Goal: Task Accomplishment & Management: Use online tool/utility

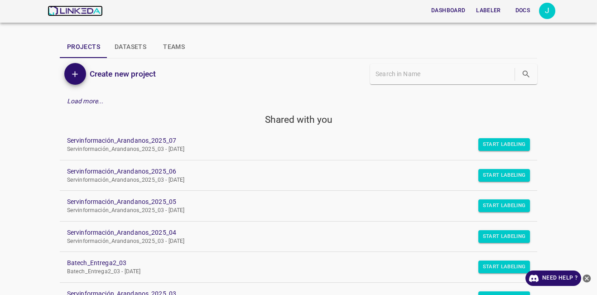
click at [65, 10] on img at bounding box center [75, 10] width 55 height 11
click at [491, 153] on p "Servinformación_Arandanos_2025_03 - [DATE]" at bounding box center [291, 149] width 448 height 8
click at [490, 152] on p "Servinformación_Arandanos_2025_03 - [DATE]" at bounding box center [291, 149] width 448 height 8
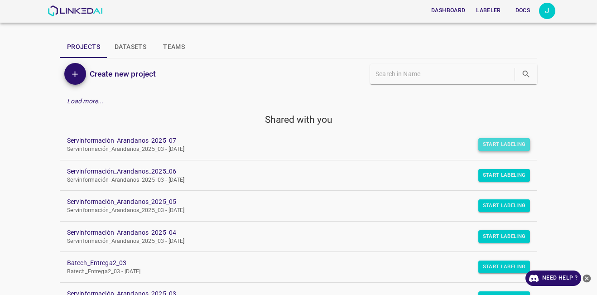
click at [488, 148] on button "Start Labeling" at bounding box center [504, 144] width 52 height 13
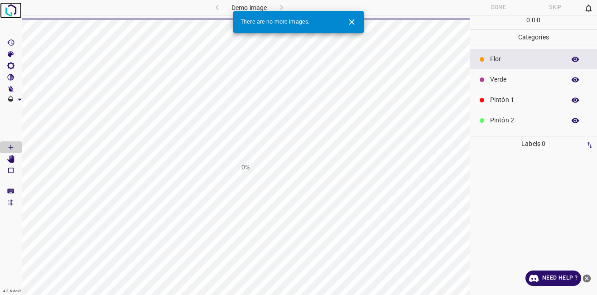
click at [5, 13] on img at bounding box center [11, 10] width 16 height 16
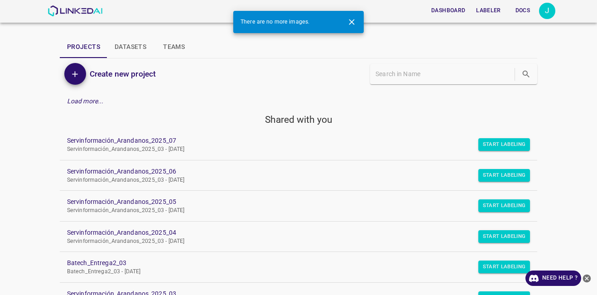
click at [351, 22] on icon "Close" at bounding box center [352, 22] width 10 height 10
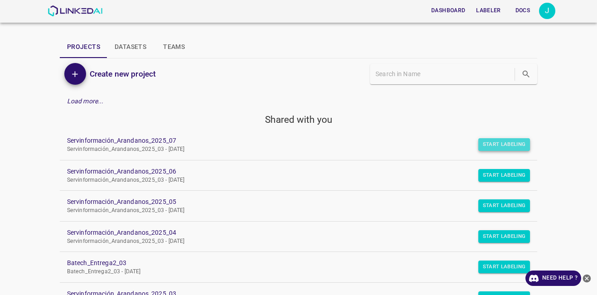
click at [503, 142] on button "Start Labeling" at bounding box center [504, 144] width 52 height 13
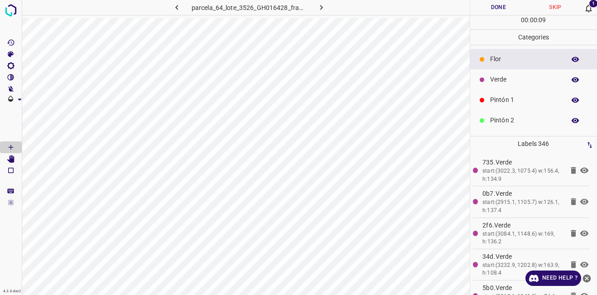
click at [585, 10] on icon at bounding box center [589, 9] width 10 height 10
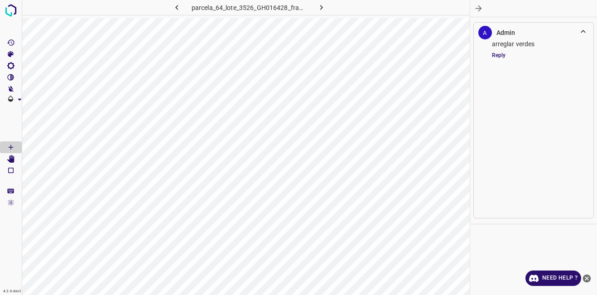
click at [479, 3] on button "button" at bounding box center [478, 8] width 17 height 17
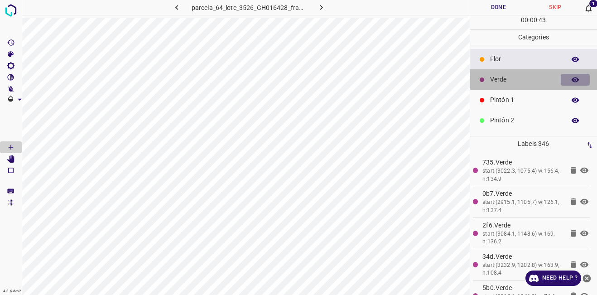
click at [572, 78] on icon "button" at bounding box center [575, 79] width 7 height 5
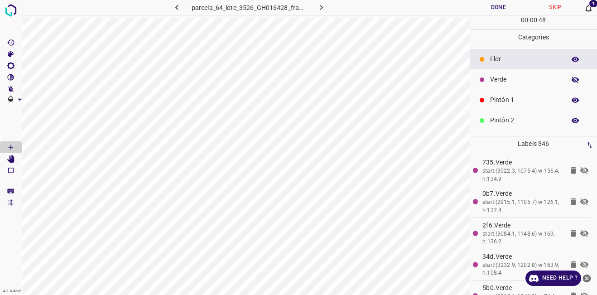
click at [572, 78] on icon "button" at bounding box center [575, 80] width 7 height 6
click at [561, 74] on button "button" at bounding box center [575, 80] width 29 height 12
click at [532, 98] on p "Pintón 1" at bounding box center [525, 100] width 71 height 10
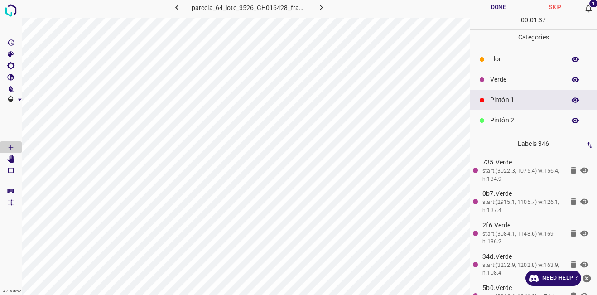
click at [572, 78] on icon "button" at bounding box center [575, 79] width 7 height 5
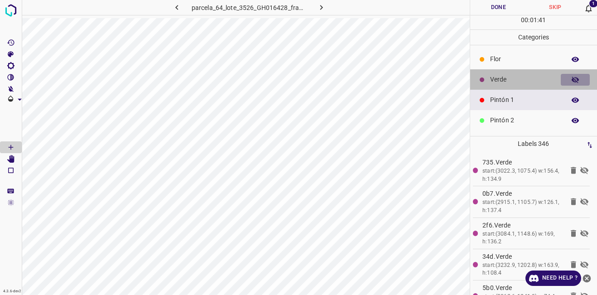
click at [571, 78] on icon "button" at bounding box center [575, 80] width 8 height 8
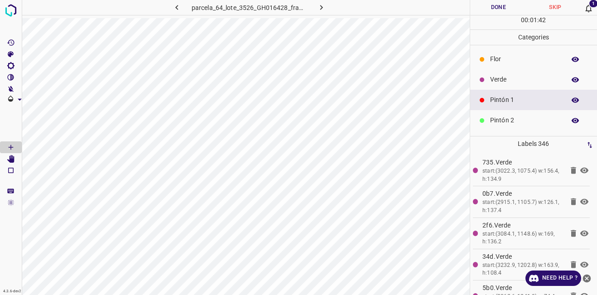
click at [561, 74] on button "button" at bounding box center [575, 80] width 29 height 12
click at [571, 80] on icon "button" at bounding box center [575, 80] width 8 height 8
click at [572, 80] on icon "button" at bounding box center [575, 79] width 7 height 5
click at [572, 80] on icon "button" at bounding box center [575, 80] width 7 height 6
click at [495, 82] on p "Verde" at bounding box center [525, 80] width 71 height 10
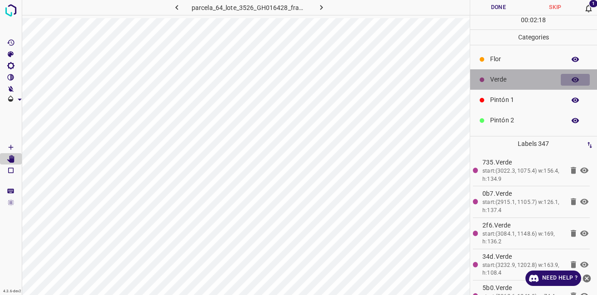
click at [572, 78] on icon "button" at bounding box center [575, 79] width 7 height 5
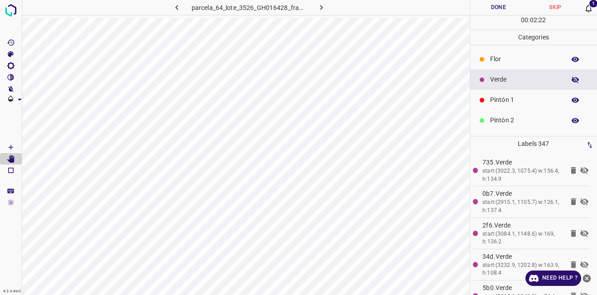
click at [571, 77] on icon "button" at bounding box center [575, 80] width 8 height 8
click at [517, 100] on p "Pintón 1" at bounding box center [525, 100] width 71 height 10
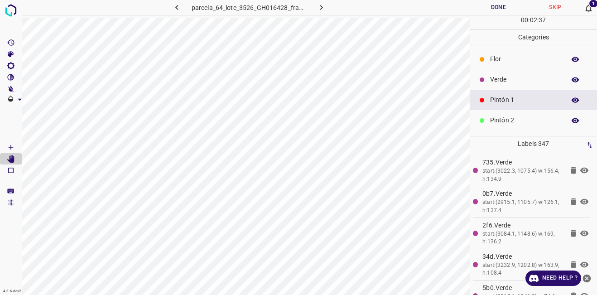
click at [572, 81] on icon "button" at bounding box center [575, 79] width 7 height 5
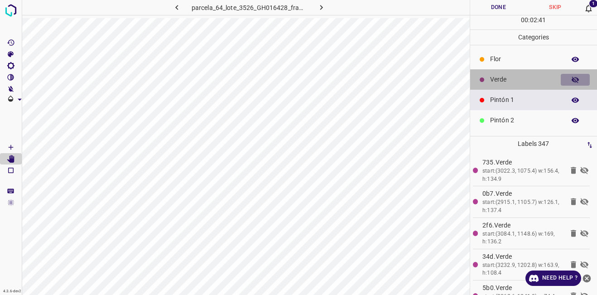
click at [572, 78] on icon "button" at bounding box center [575, 80] width 7 height 6
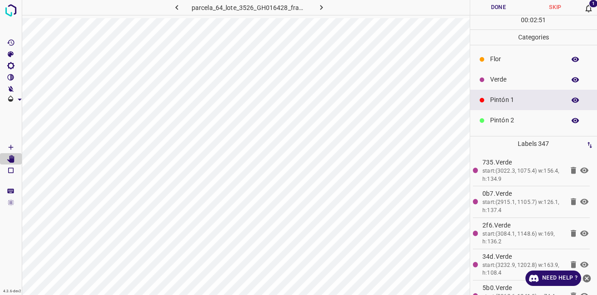
click at [572, 79] on icon "button" at bounding box center [575, 79] width 7 height 5
click at [572, 79] on icon "button" at bounding box center [575, 80] width 7 height 6
click at [564, 84] on button "button" at bounding box center [575, 80] width 29 height 12
click at [572, 81] on icon "button" at bounding box center [575, 80] width 7 height 6
click at [571, 77] on icon "button" at bounding box center [575, 80] width 8 height 8
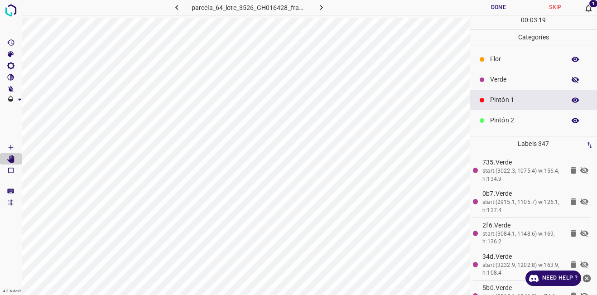
click at [571, 77] on icon "button" at bounding box center [575, 80] width 8 height 8
click at [572, 79] on icon "button" at bounding box center [575, 79] width 7 height 5
click at [571, 79] on icon "button" at bounding box center [575, 80] width 8 height 8
click at [572, 79] on icon "button" at bounding box center [575, 79] width 7 height 5
click at [571, 79] on icon "button" at bounding box center [575, 80] width 8 height 8
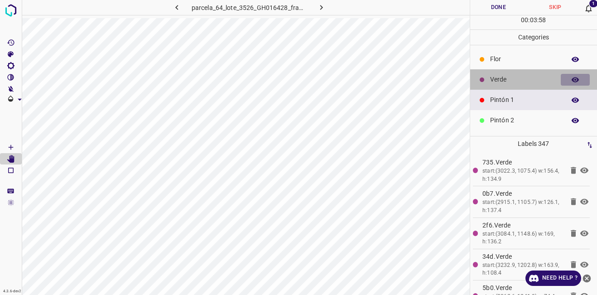
click at [572, 79] on icon "button" at bounding box center [575, 79] width 7 height 5
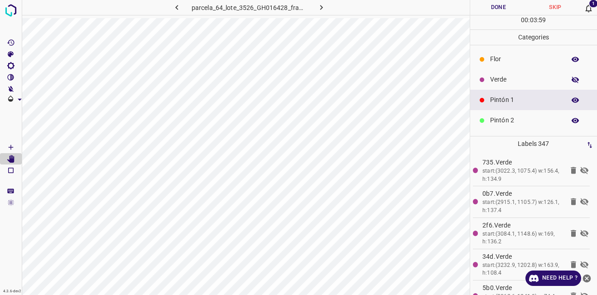
click at [571, 79] on icon "button" at bounding box center [575, 80] width 8 height 8
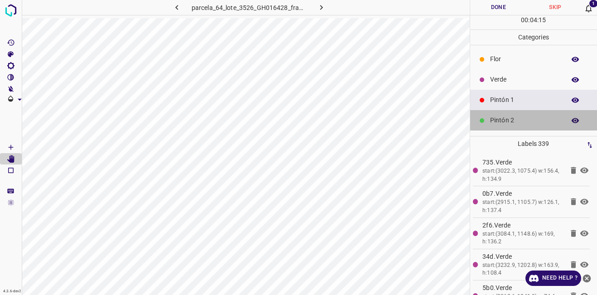
click at [546, 117] on p "Pintón 2" at bounding box center [525, 120] width 71 height 10
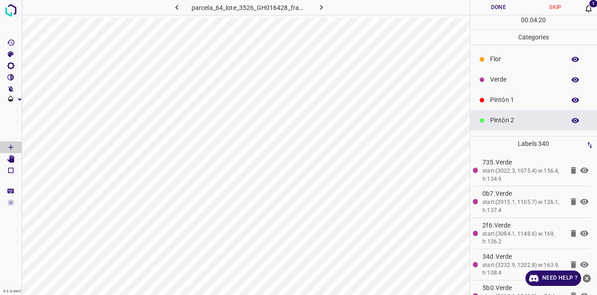
click at [509, 96] on p "Pintón 1" at bounding box center [525, 100] width 71 height 10
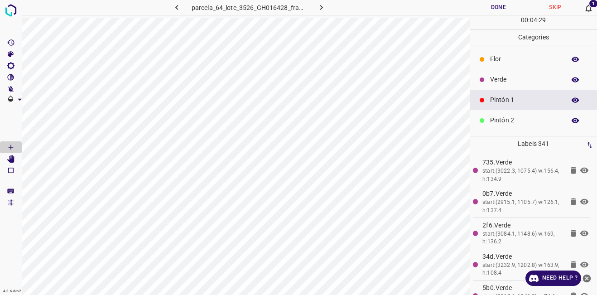
click at [533, 82] on p "Verde" at bounding box center [525, 80] width 71 height 10
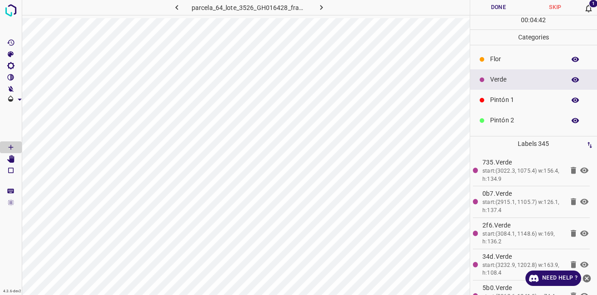
click at [571, 77] on icon "button" at bounding box center [575, 80] width 8 height 8
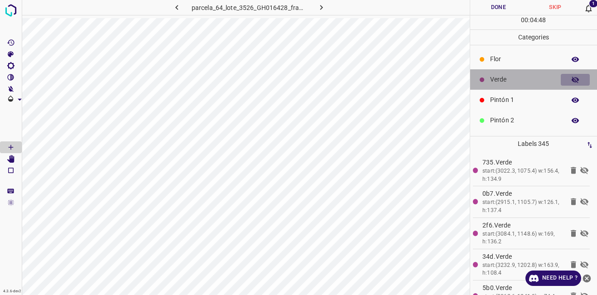
click at [571, 77] on icon "button" at bounding box center [575, 80] width 8 height 8
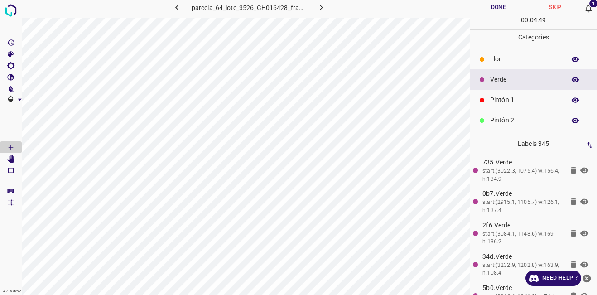
click at [561, 74] on button "button" at bounding box center [575, 80] width 29 height 12
click at [571, 78] on icon "button" at bounding box center [575, 80] width 8 height 8
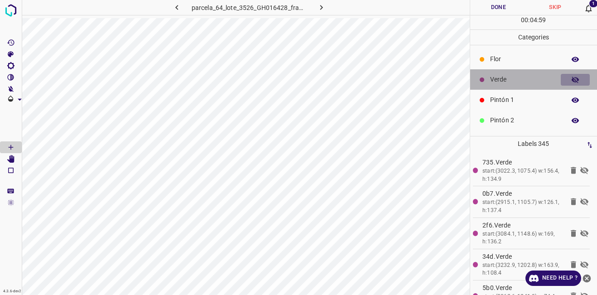
click at [572, 78] on icon "button" at bounding box center [575, 80] width 7 height 6
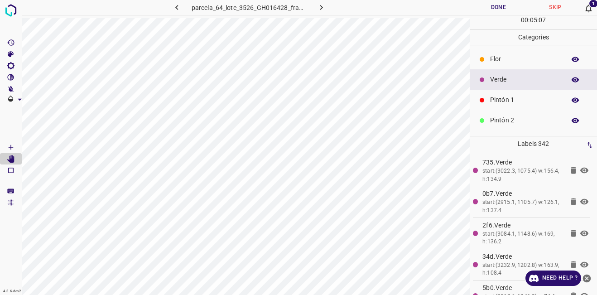
click at [501, 117] on p "Pintón 2" at bounding box center [525, 120] width 71 height 10
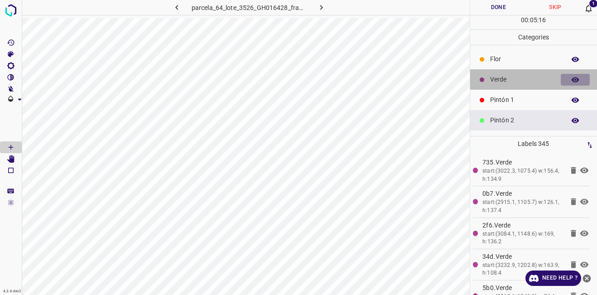
click at [572, 79] on icon "button" at bounding box center [575, 79] width 7 height 5
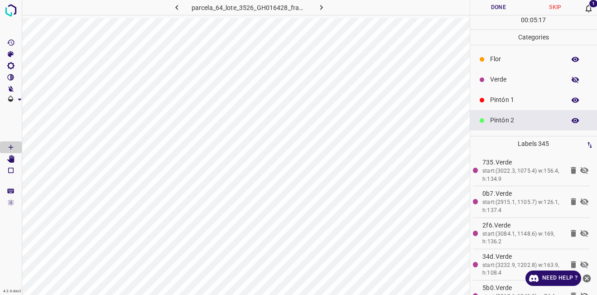
click at [571, 79] on icon "button" at bounding box center [575, 80] width 8 height 8
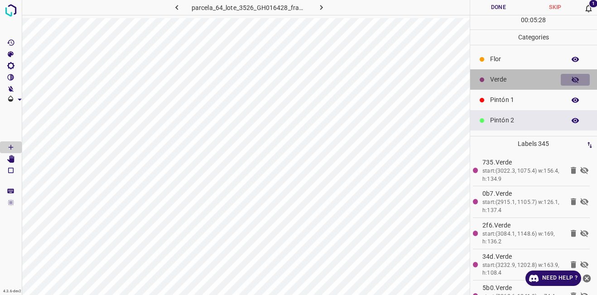
click at [571, 79] on icon "button" at bounding box center [575, 80] width 8 height 8
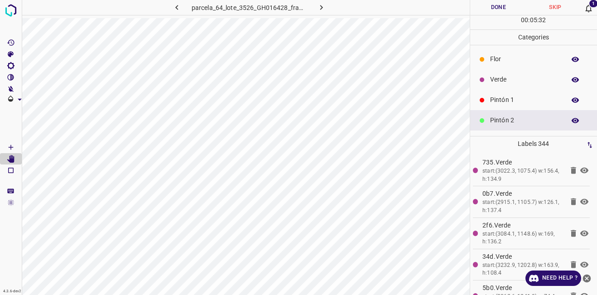
click at [538, 94] on div "Pintón 1" at bounding box center [533, 100] width 127 height 20
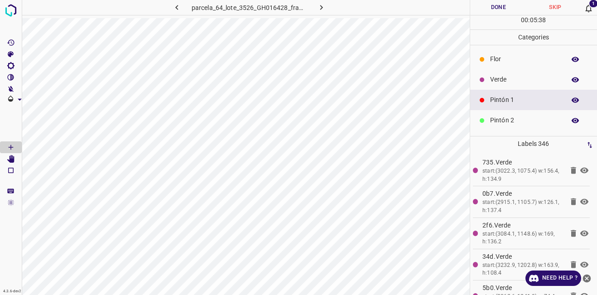
click at [571, 82] on icon "button" at bounding box center [575, 80] width 8 height 8
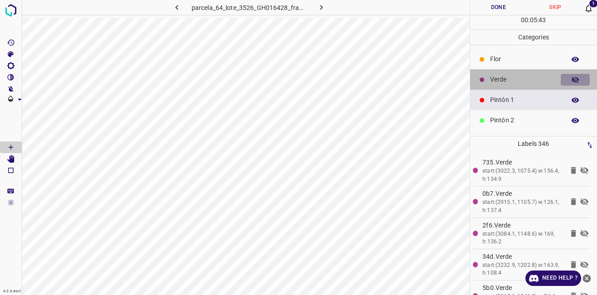
click at [572, 80] on icon "button" at bounding box center [575, 80] width 7 height 6
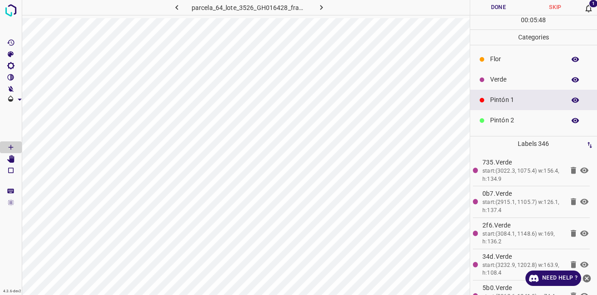
click at [571, 81] on icon "button" at bounding box center [575, 80] width 8 height 8
click at [572, 80] on icon "button" at bounding box center [575, 80] width 7 height 6
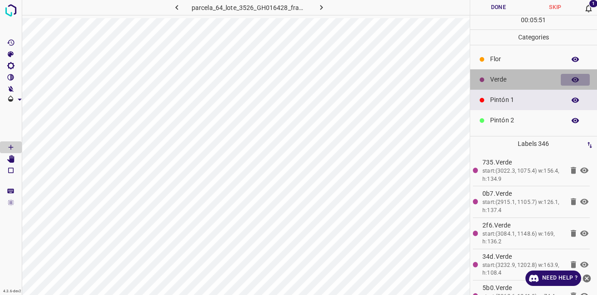
click at [572, 79] on icon "button" at bounding box center [575, 79] width 7 height 5
click at [571, 77] on icon "button" at bounding box center [575, 80] width 8 height 8
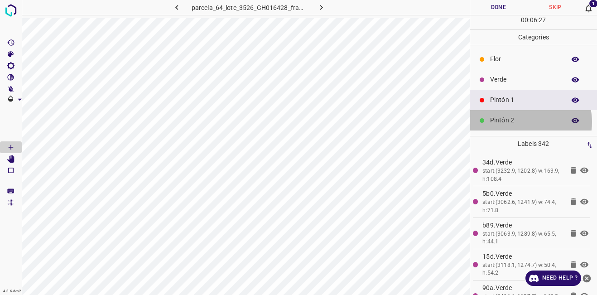
click at [524, 122] on p "Pintón 2" at bounding box center [525, 120] width 71 height 10
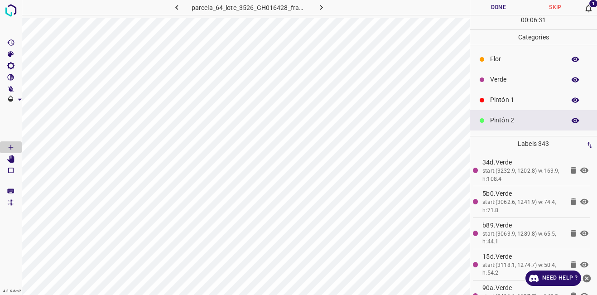
click at [506, 100] on p "Pintón 1" at bounding box center [525, 100] width 71 height 10
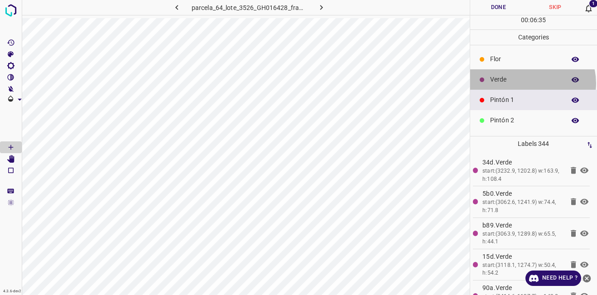
click at [532, 83] on p "Verde" at bounding box center [525, 80] width 71 height 10
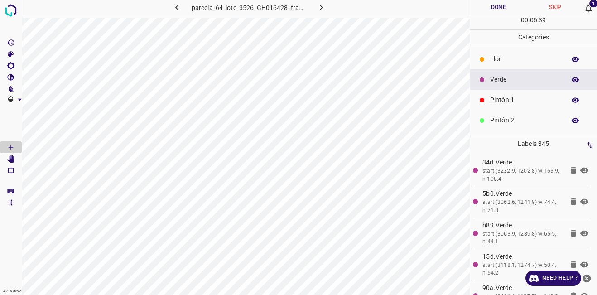
click at [515, 96] on p "Pintón 1" at bounding box center [525, 100] width 71 height 10
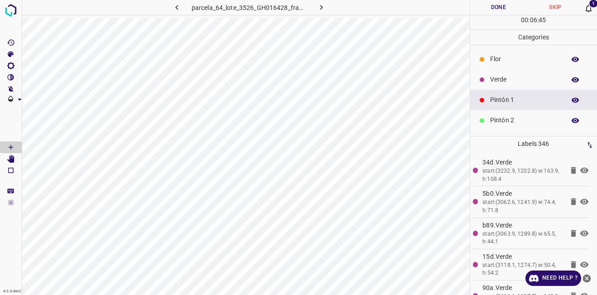
click at [572, 80] on icon "button" at bounding box center [575, 79] width 7 height 5
click at [571, 80] on icon "button" at bounding box center [575, 80] width 8 height 8
click at [561, 74] on button "button" at bounding box center [575, 80] width 29 height 12
click at [525, 121] on p "Pintón 2" at bounding box center [525, 120] width 71 height 10
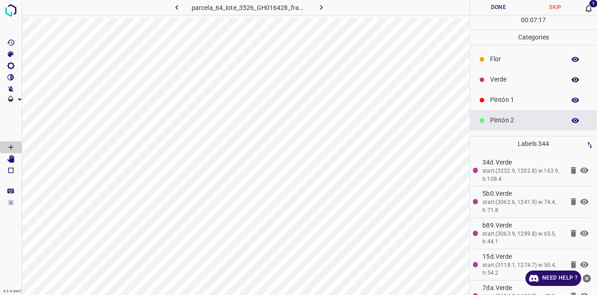
click at [503, 100] on p "Pintón 1" at bounding box center [525, 100] width 71 height 10
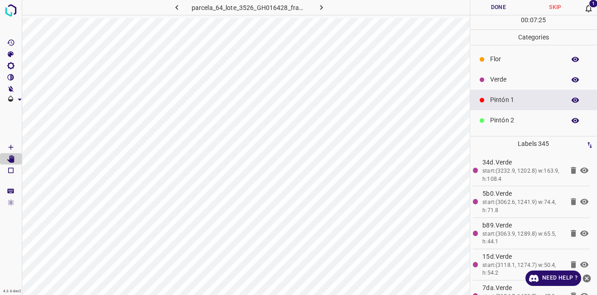
click at [568, 75] on button "button" at bounding box center [575, 80] width 29 height 12
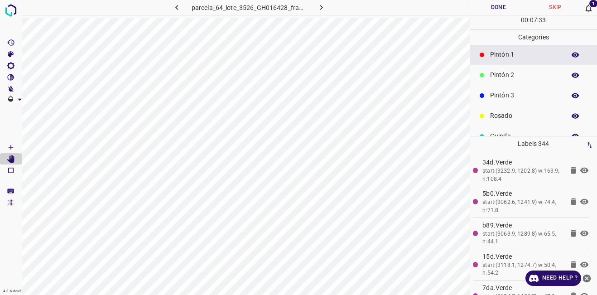
click at [510, 90] on div "Pintón 3" at bounding box center [533, 95] width 127 height 20
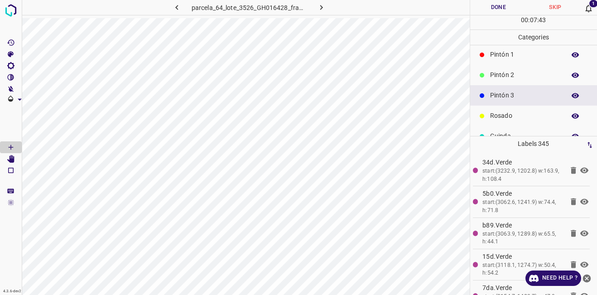
scroll to position [0, 0]
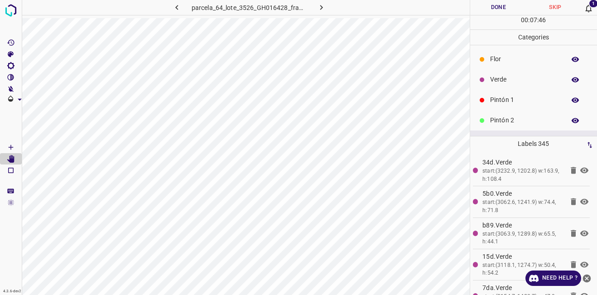
click at [564, 78] on button "button" at bounding box center [575, 80] width 29 height 12
click at [571, 77] on icon "button" at bounding box center [575, 80] width 8 height 8
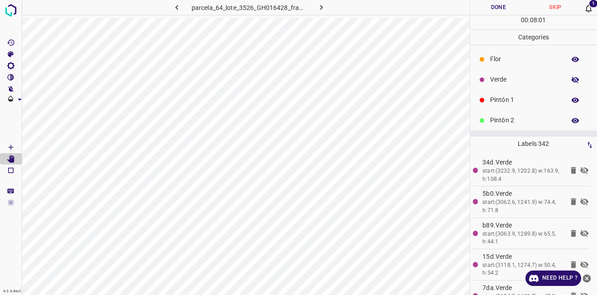
click at [571, 77] on icon "button" at bounding box center [575, 80] width 8 height 8
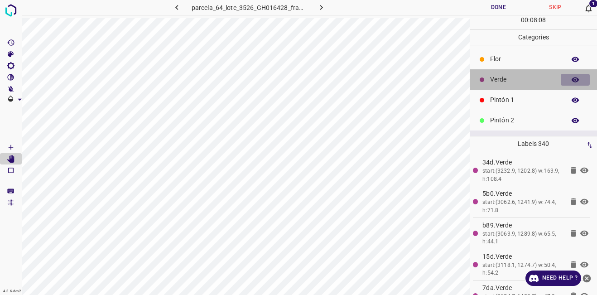
click at [571, 77] on icon "button" at bounding box center [575, 80] width 8 height 8
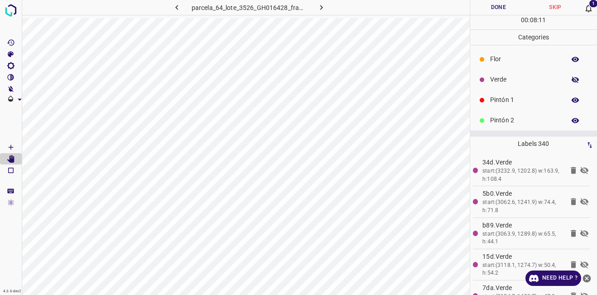
click at [571, 77] on icon "button" at bounding box center [575, 80] width 8 height 8
click at [504, 103] on p "Pintón 1" at bounding box center [525, 100] width 71 height 10
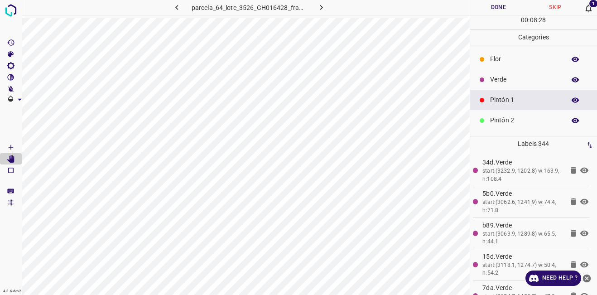
click at [571, 82] on icon "button" at bounding box center [575, 80] width 8 height 8
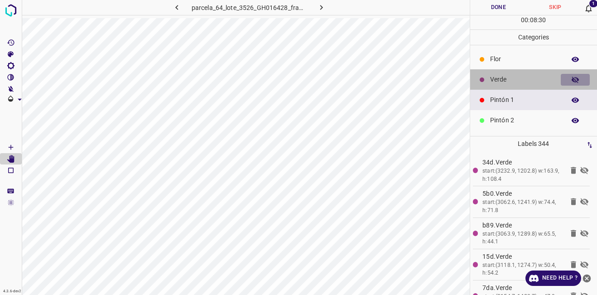
click at [571, 80] on icon "button" at bounding box center [575, 80] width 8 height 8
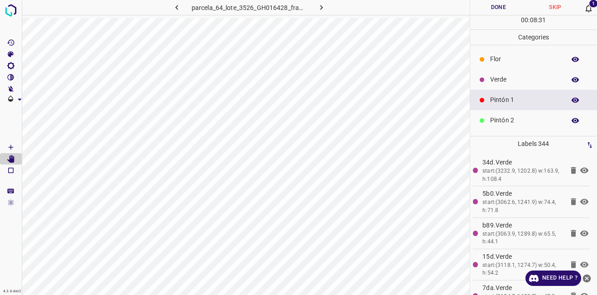
click at [571, 80] on icon "button" at bounding box center [575, 80] width 8 height 8
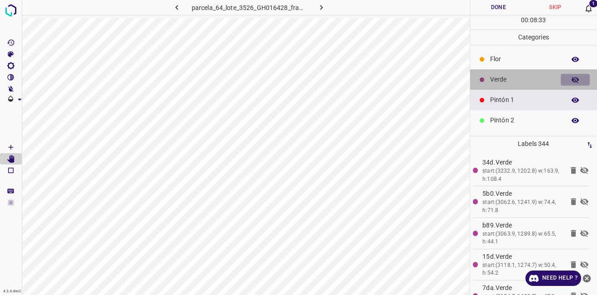
click at [571, 80] on icon "button" at bounding box center [575, 80] width 8 height 8
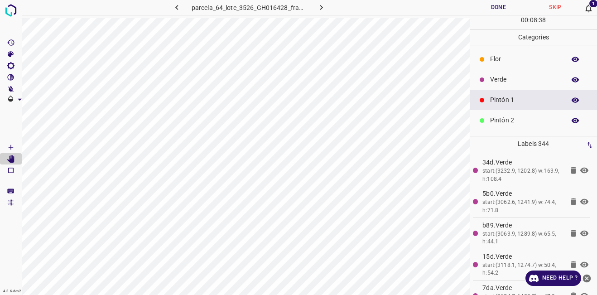
click at [572, 100] on icon "button" at bounding box center [575, 99] width 7 height 5
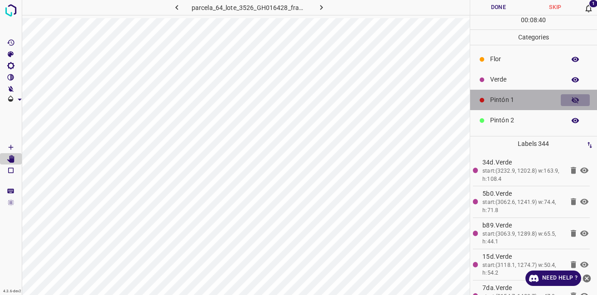
click at [572, 100] on icon "button" at bounding box center [575, 100] width 7 height 6
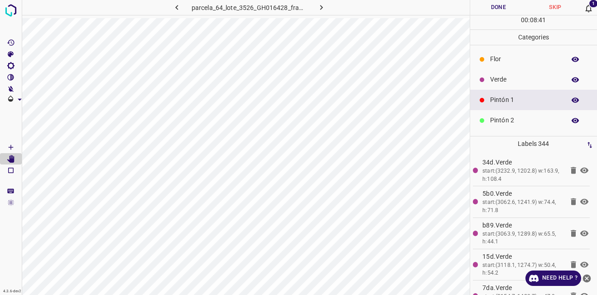
click at [572, 100] on icon "button" at bounding box center [575, 99] width 7 height 5
click at [572, 100] on icon "button" at bounding box center [575, 100] width 7 height 6
click at [569, 75] on button "button" at bounding box center [575, 80] width 29 height 12
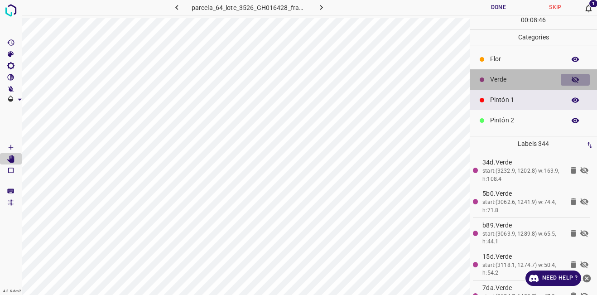
click at [569, 75] on button "button" at bounding box center [575, 80] width 29 height 12
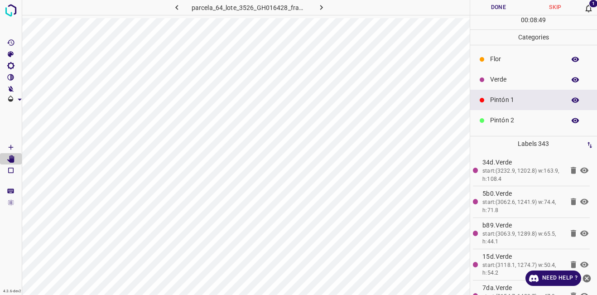
scroll to position [80, 0]
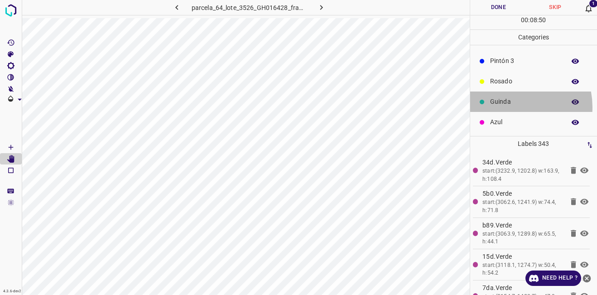
click at [508, 107] on div "Guinda" at bounding box center [533, 101] width 127 height 20
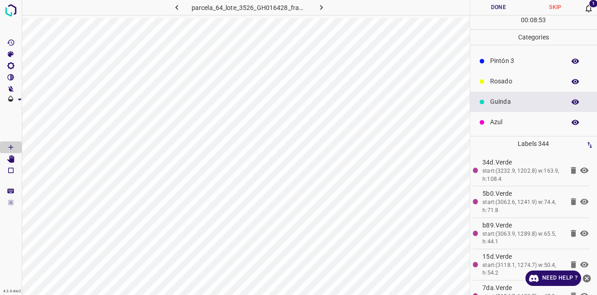
scroll to position [0, 0]
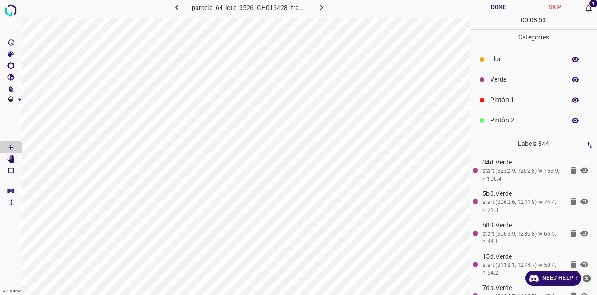
click at [571, 82] on icon "button" at bounding box center [575, 80] width 8 height 8
click at [572, 80] on icon "button" at bounding box center [575, 80] width 7 height 6
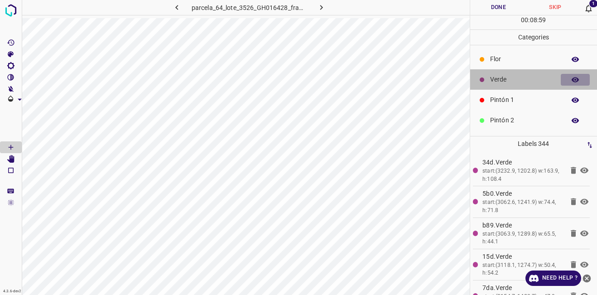
click at [571, 83] on icon "button" at bounding box center [575, 80] width 8 height 8
click at [571, 81] on icon "button" at bounding box center [575, 80] width 8 height 8
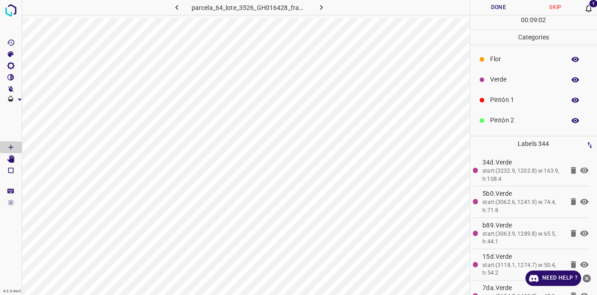
click at [571, 81] on icon "button" at bounding box center [575, 80] width 8 height 8
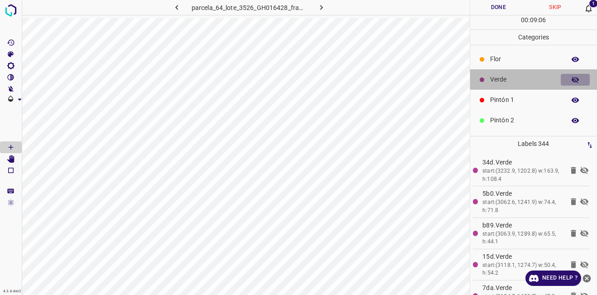
click at [571, 81] on icon "button" at bounding box center [575, 80] width 8 height 8
click at [574, 75] on button "button" at bounding box center [575, 80] width 29 height 12
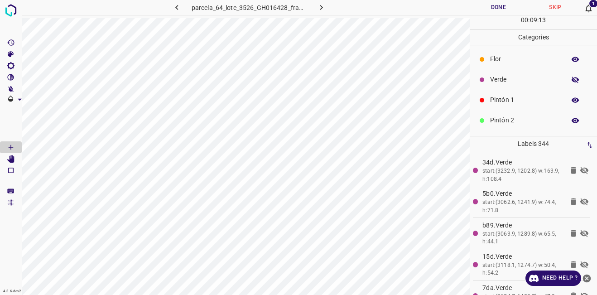
click at [572, 79] on icon "button" at bounding box center [575, 80] width 7 height 6
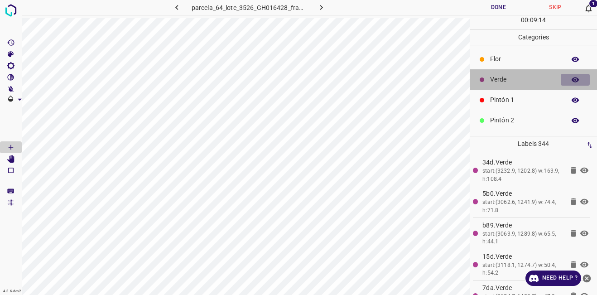
click at [572, 79] on icon "button" at bounding box center [575, 79] width 7 height 5
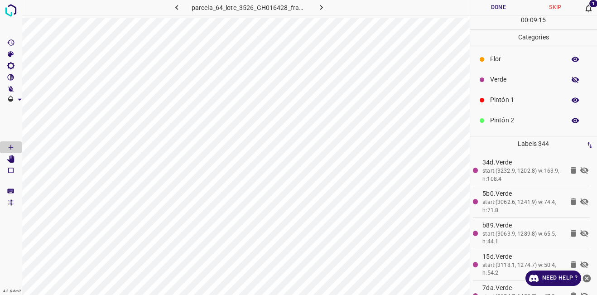
click at [572, 79] on icon "button" at bounding box center [575, 80] width 7 height 6
click at [561, 74] on button "button" at bounding box center [575, 80] width 29 height 12
click at [517, 95] on p "Pintón 1" at bounding box center [525, 100] width 71 height 10
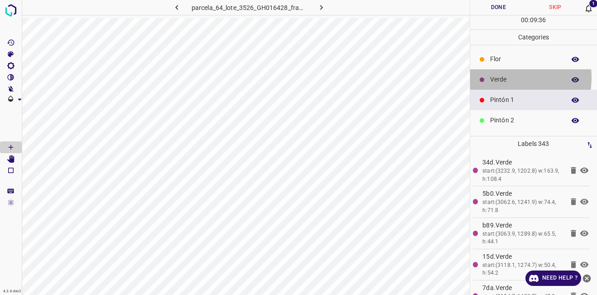
click at [499, 77] on p "Verde" at bounding box center [525, 80] width 71 height 10
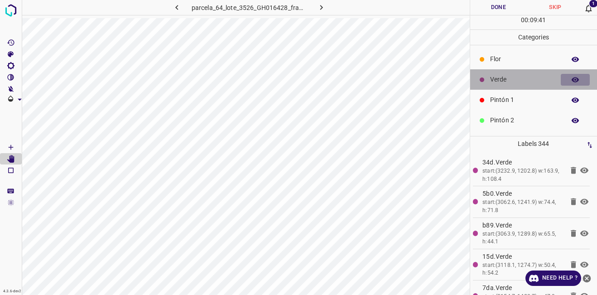
click at [571, 83] on icon "button" at bounding box center [575, 80] width 8 height 8
click at [571, 81] on icon "button" at bounding box center [575, 80] width 8 height 8
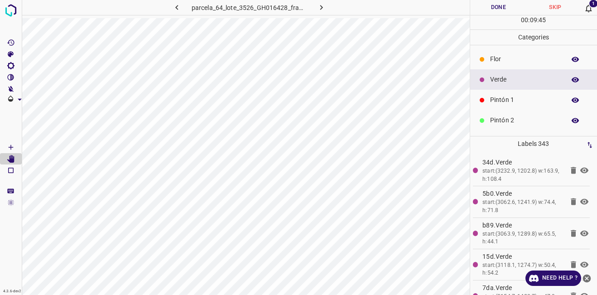
drag, startPoint x: 514, startPoint y: 111, endPoint x: 475, endPoint y: 124, distance: 41.1
click at [514, 111] on div "Pintón 2" at bounding box center [533, 120] width 127 height 20
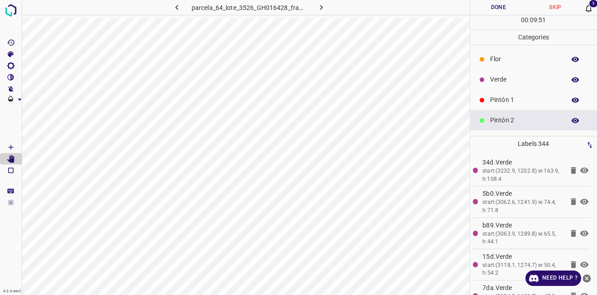
click at [571, 79] on icon "button" at bounding box center [575, 80] width 8 height 8
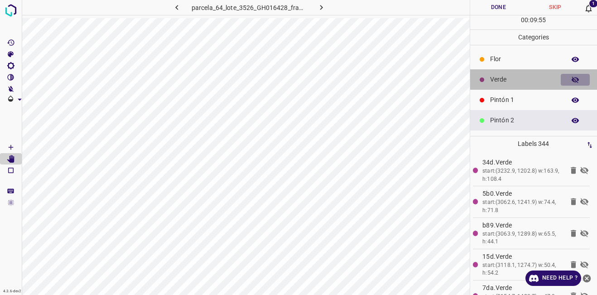
click at [571, 79] on icon "button" at bounding box center [575, 80] width 8 height 8
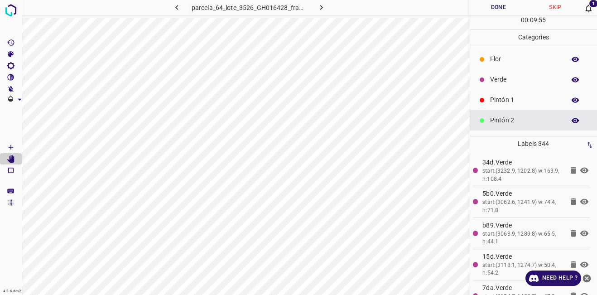
click at [571, 79] on icon "button" at bounding box center [575, 80] width 8 height 8
click at [510, 97] on p "Pintón 1" at bounding box center [525, 100] width 71 height 10
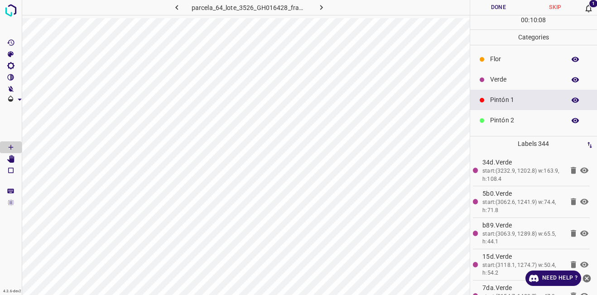
click at [572, 82] on icon "button" at bounding box center [575, 79] width 7 height 5
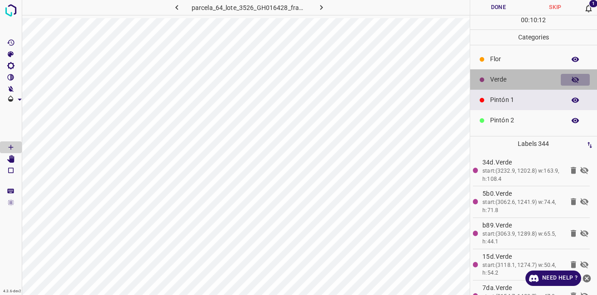
click at [571, 80] on icon "button" at bounding box center [575, 80] width 8 height 8
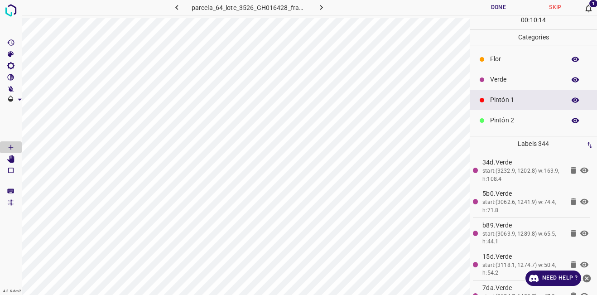
click at [561, 74] on button "button" at bounding box center [575, 80] width 29 height 12
click at [567, 85] on button "button" at bounding box center [575, 80] width 29 height 12
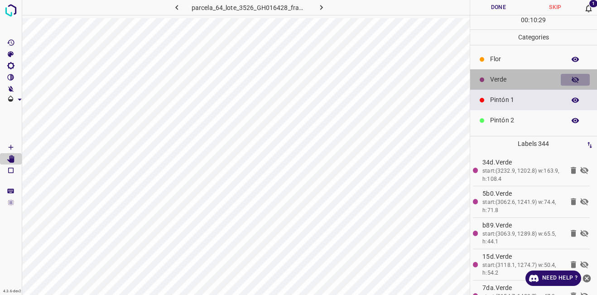
click at [572, 82] on icon "button" at bounding box center [575, 80] width 7 height 6
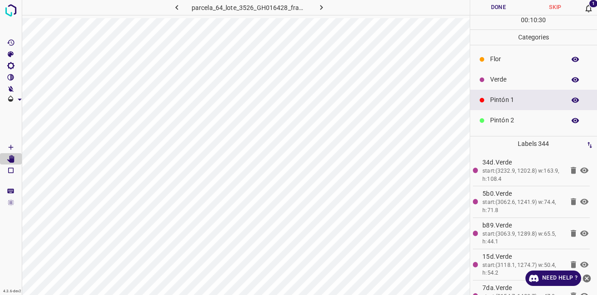
click at [572, 82] on icon "button" at bounding box center [575, 79] width 7 height 5
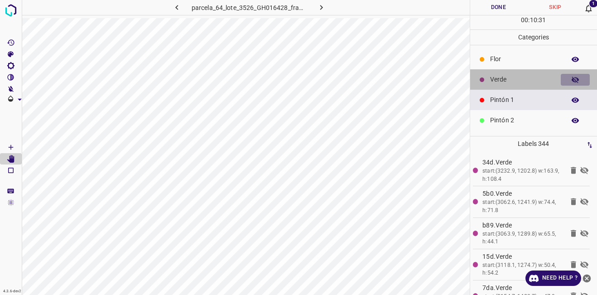
click at [572, 82] on icon "button" at bounding box center [575, 80] width 7 height 6
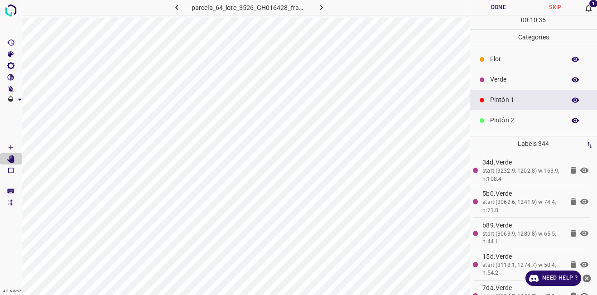
click at [571, 97] on icon "button" at bounding box center [575, 100] width 8 height 8
click at [572, 80] on icon "button" at bounding box center [575, 79] width 7 height 5
click at [572, 80] on icon "button" at bounding box center [575, 80] width 7 height 6
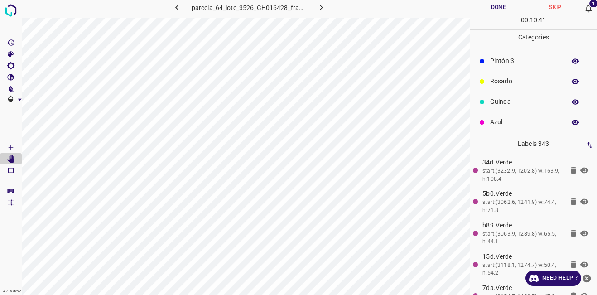
click at [520, 84] on p "Rosado" at bounding box center [525, 82] width 71 height 10
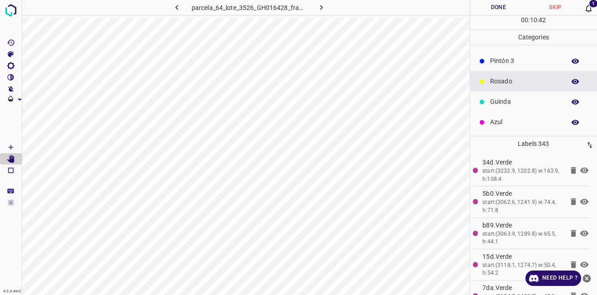
click at [514, 98] on p "Guinda" at bounding box center [525, 102] width 71 height 10
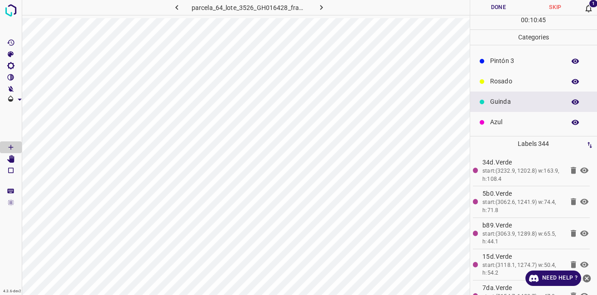
scroll to position [0, 0]
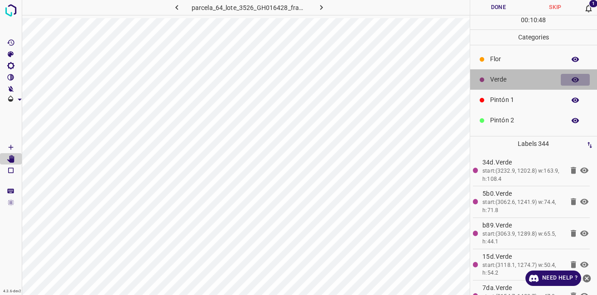
click at [571, 78] on icon "button" at bounding box center [575, 80] width 8 height 8
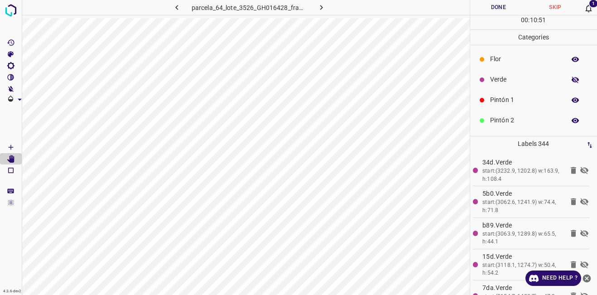
click at [572, 78] on icon "button" at bounding box center [575, 80] width 7 height 6
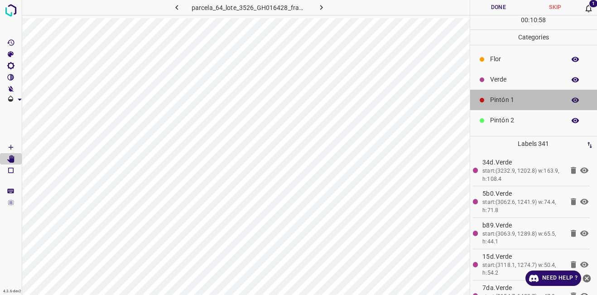
click at [536, 93] on div "Pintón 1" at bounding box center [533, 100] width 127 height 20
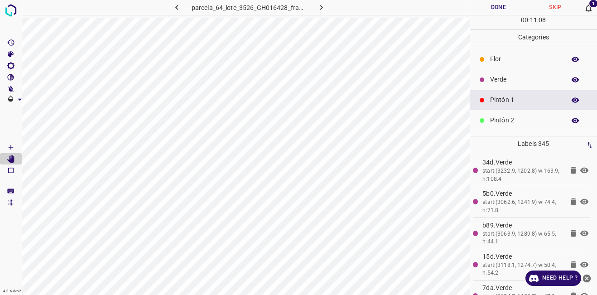
click at [568, 84] on button "button" at bounding box center [575, 80] width 29 height 12
click at [571, 82] on icon "button" at bounding box center [575, 80] width 8 height 8
click at [571, 79] on icon "button" at bounding box center [575, 80] width 8 height 8
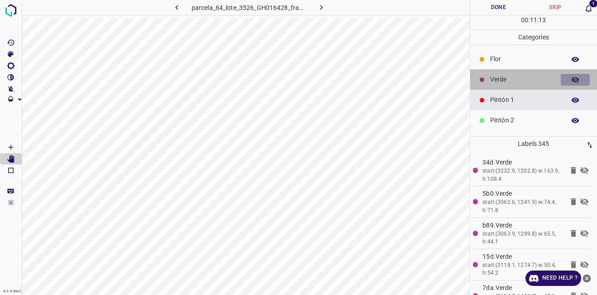
click at [572, 79] on icon "button" at bounding box center [575, 80] width 7 height 6
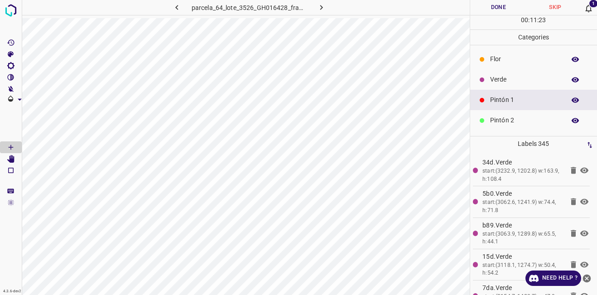
click at [572, 79] on icon "button" at bounding box center [575, 79] width 7 height 5
click at [571, 76] on icon "button" at bounding box center [575, 80] width 8 height 8
click at [561, 74] on button "button" at bounding box center [575, 80] width 29 height 12
click at [571, 81] on icon "button" at bounding box center [575, 80] width 8 height 8
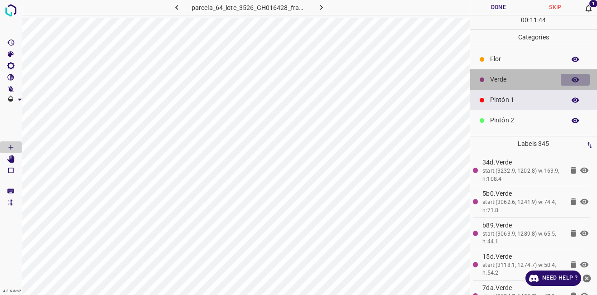
click at [571, 81] on icon "button" at bounding box center [575, 80] width 8 height 8
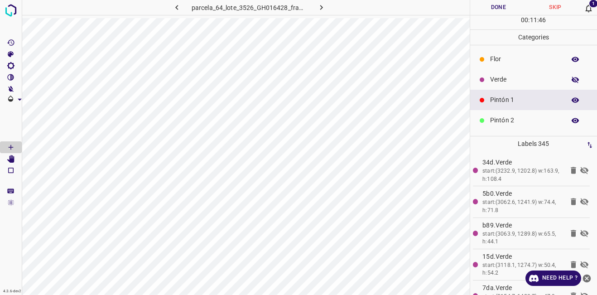
click at [572, 81] on icon "button" at bounding box center [575, 80] width 7 height 6
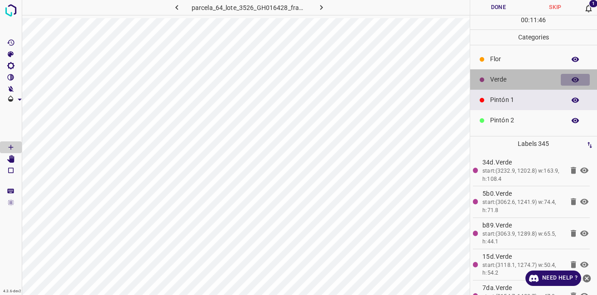
click at [571, 81] on icon "button" at bounding box center [575, 80] width 8 height 8
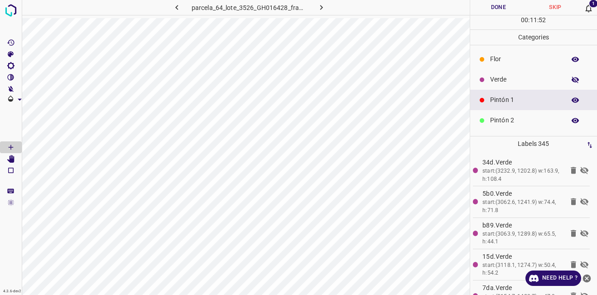
click at [572, 81] on icon "button" at bounding box center [575, 80] width 7 height 6
click at [508, 6] on button "Done" at bounding box center [498, 7] width 57 height 15
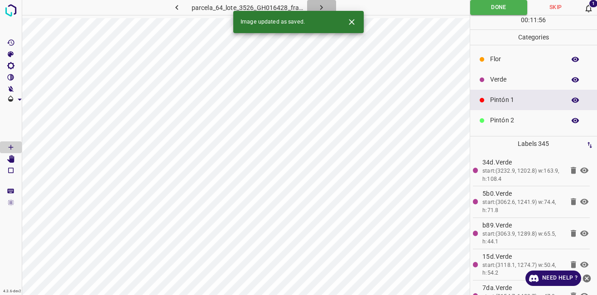
click at [320, 6] on icon "button" at bounding box center [322, 8] width 10 height 10
click at [346, 20] on button "Close" at bounding box center [351, 22] width 17 height 17
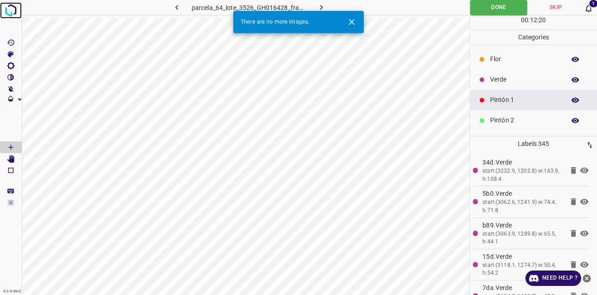
click at [14, 10] on img at bounding box center [11, 10] width 16 height 16
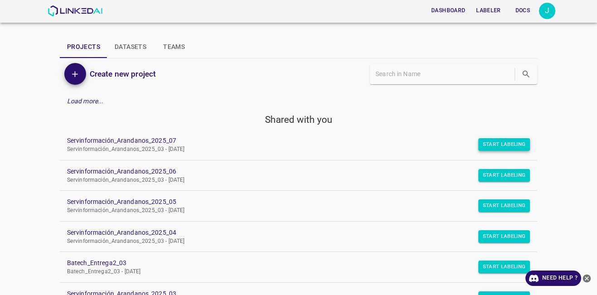
click at [488, 142] on button "Start Labeling" at bounding box center [504, 144] width 52 height 13
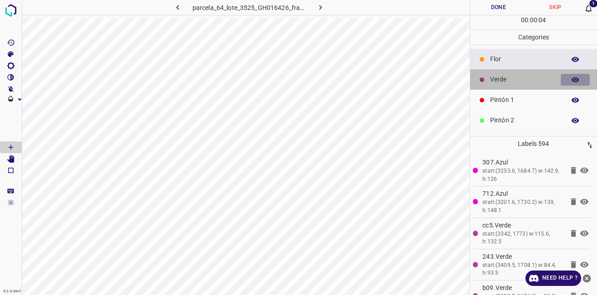
click at [572, 80] on icon "button" at bounding box center [575, 79] width 7 height 5
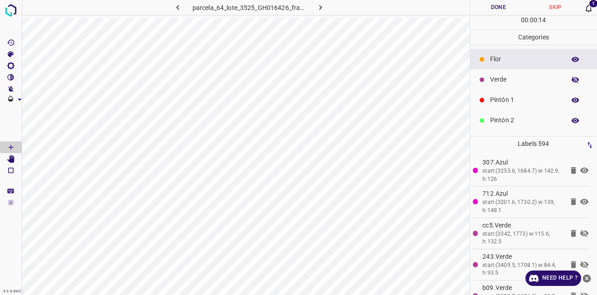
click at [572, 80] on icon "button" at bounding box center [575, 80] width 7 height 6
click at [572, 80] on icon "button" at bounding box center [575, 79] width 7 height 5
click at [572, 80] on icon "button" at bounding box center [575, 80] width 7 height 6
click at [528, 96] on p "Pintón 1" at bounding box center [525, 100] width 71 height 10
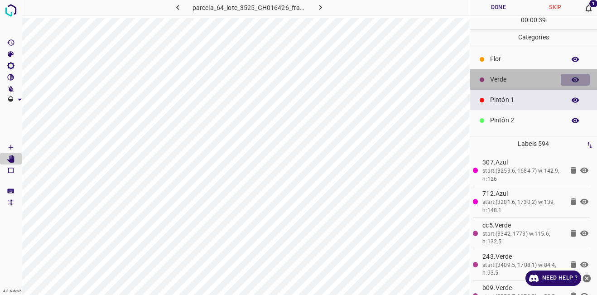
click at [571, 78] on icon "button" at bounding box center [575, 80] width 8 height 8
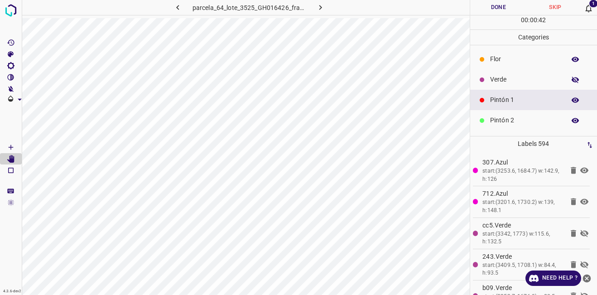
click at [571, 78] on icon "button" at bounding box center [575, 80] width 8 height 8
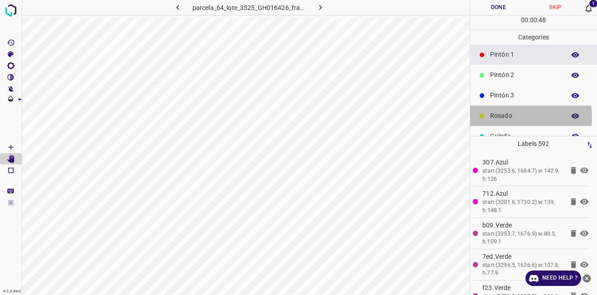
click at [515, 117] on p "Rosado" at bounding box center [525, 116] width 71 height 10
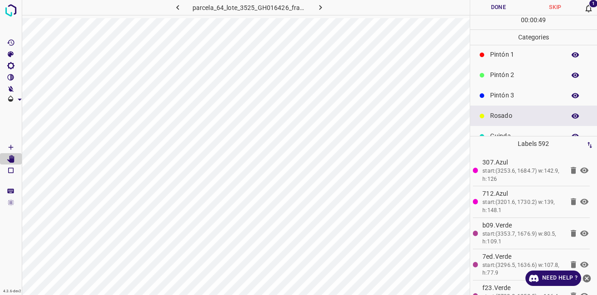
click at [511, 97] on p "Pintón 3" at bounding box center [525, 96] width 71 height 10
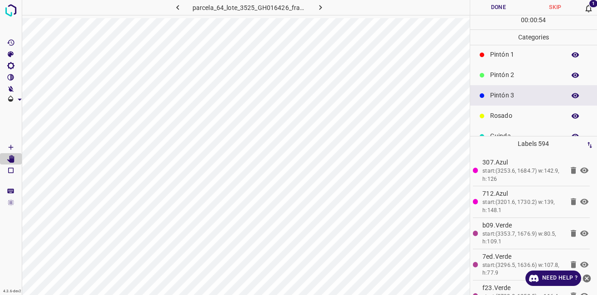
scroll to position [0, 0]
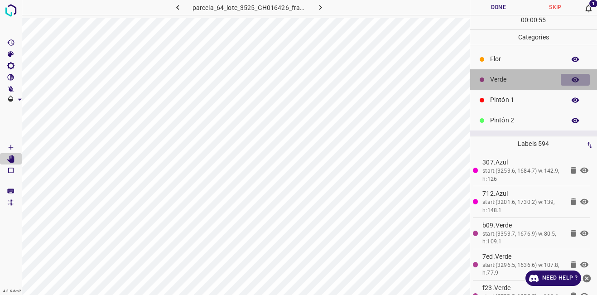
click at [571, 76] on icon "button" at bounding box center [575, 80] width 8 height 8
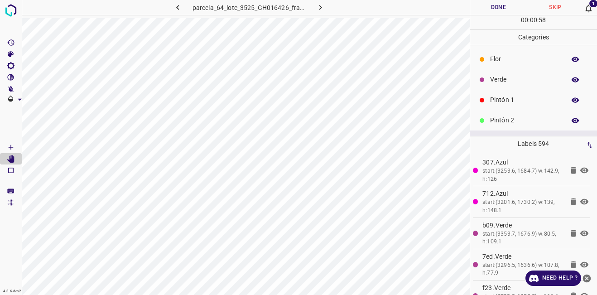
click at [571, 76] on icon "button" at bounding box center [575, 80] width 8 height 8
click at [571, 78] on icon "button" at bounding box center [575, 80] width 8 height 8
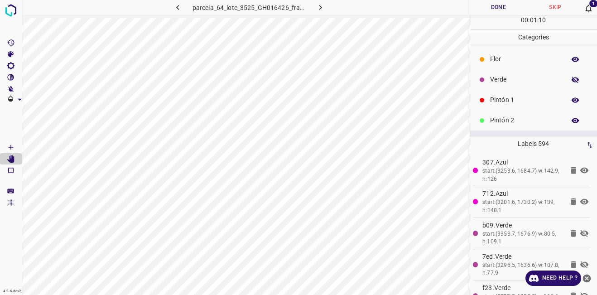
click at [571, 78] on icon "button" at bounding box center [575, 80] width 8 height 8
click at [505, 101] on p "Pintón 1" at bounding box center [525, 100] width 71 height 10
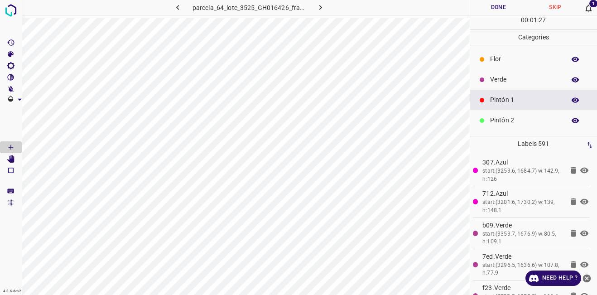
click at [505, 113] on div "Pintón 2" at bounding box center [533, 120] width 127 height 20
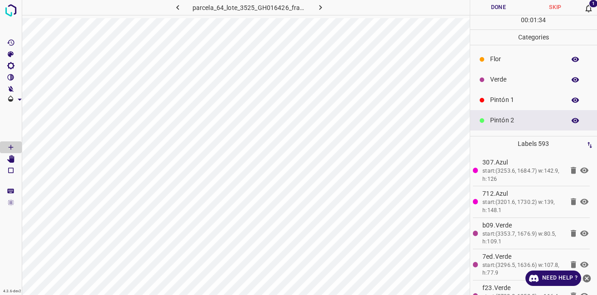
click at [506, 80] on p "Verde" at bounding box center [525, 80] width 71 height 10
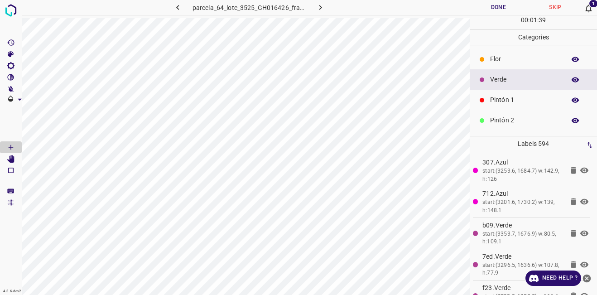
click at [572, 80] on icon "button" at bounding box center [575, 79] width 7 height 5
click at [572, 80] on icon "button" at bounding box center [575, 80] width 7 height 6
click at [561, 74] on button "button" at bounding box center [575, 80] width 29 height 12
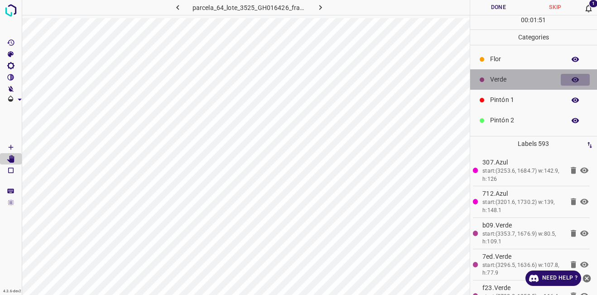
click at [572, 78] on icon "button" at bounding box center [575, 79] width 7 height 5
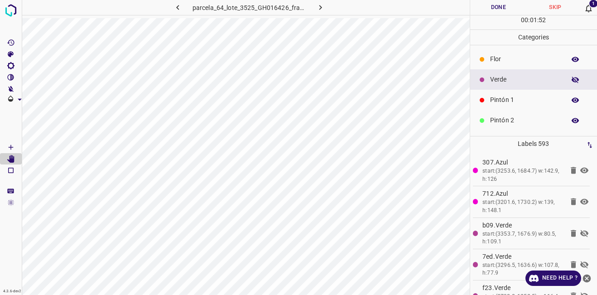
click at [572, 78] on icon "button" at bounding box center [575, 80] width 7 height 6
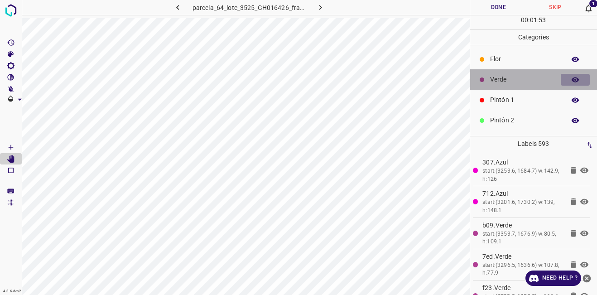
click at [572, 78] on icon "button" at bounding box center [575, 79] width 7 height 5
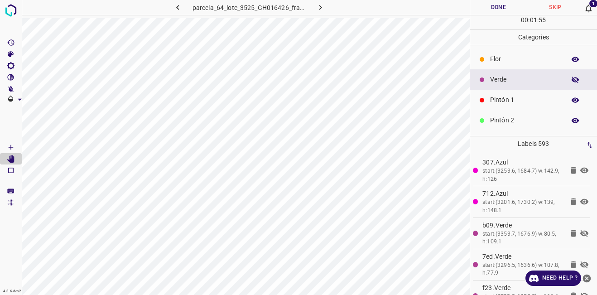
click at [572, 78] on icon "button" at bounding box center [575, 80] width 7 height 6
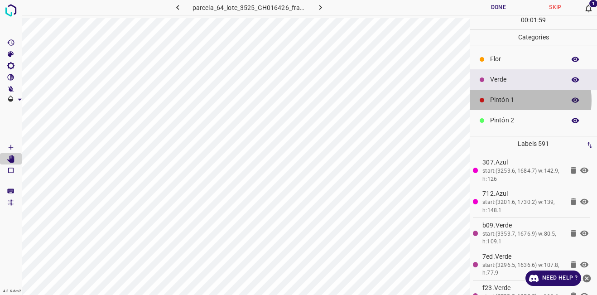
click at [511, 100] on p "Pintón 1" at bounding box center [525, 100] width 71 height 10
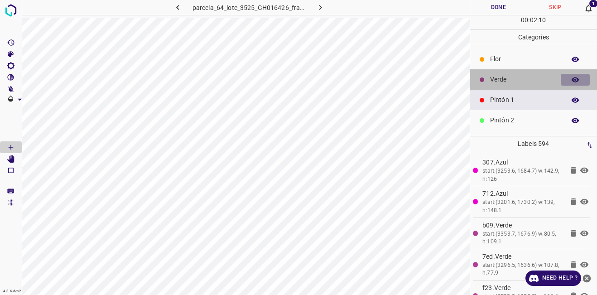
click at [572, 81] on icon "button" at bounding box center [575, 79] width 7 height 5
click at [571, 81] on icon "button" at bounding box center [575, 80] width 8 height 8
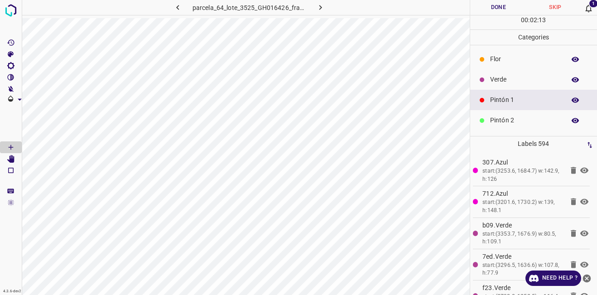
click at [561, 74] on button "button" at bounding box center [575, 80] width 29 height 12
click at [573, 83] on button "button" at bounding box center [575, 80] width 29 height 12
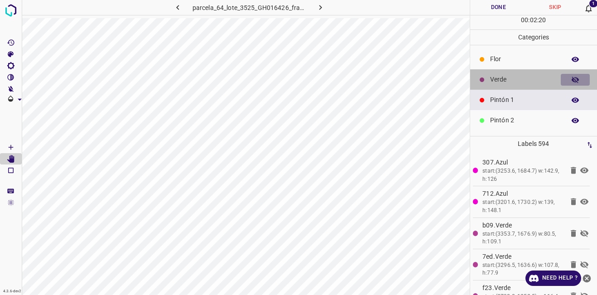
click at [572, 79] on icon "button" at bounding box center [575, 80] width 7 height 6
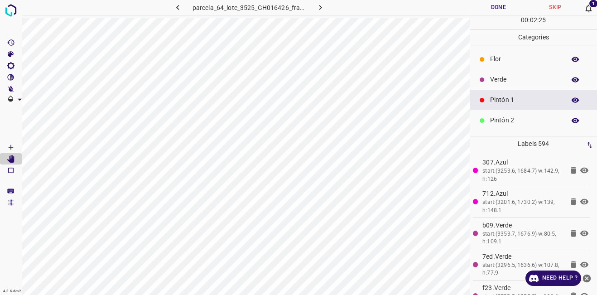
click at [574, 73] on div "Verde" at bounding box center [533, 79] width 127 height 20
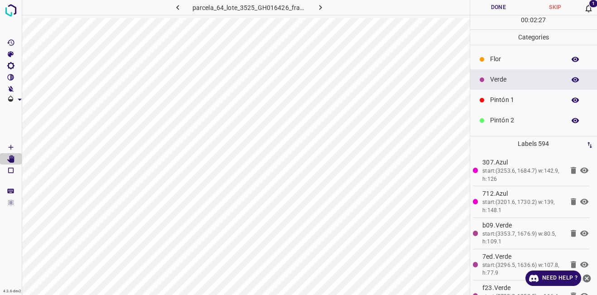
click at [572, 82] on icon "button" at bounding box center [575, 79] width 7 height 5
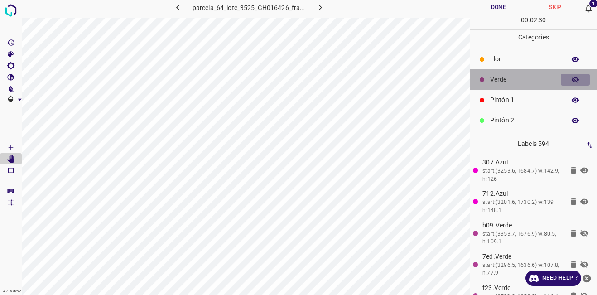
click at [572, 82] on icon "button" at bounding box center [575, 80] width 7 height 6
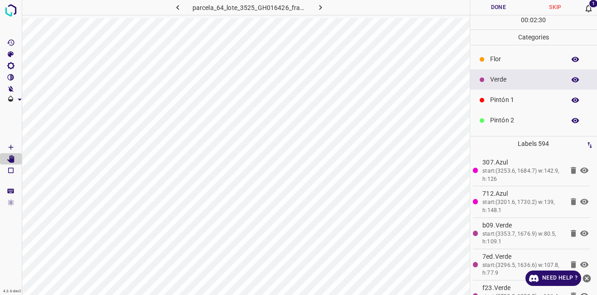
click at [572, 82] on icon "button" at bounding box center [575, 79] width 7 height 5
click at [572, 82] on icon "button" at bounding box center [575, 80] width 7 height 6
click at [531, 98] on p "Pintón 1" at bounding box center [525, 100] width 71 height 10
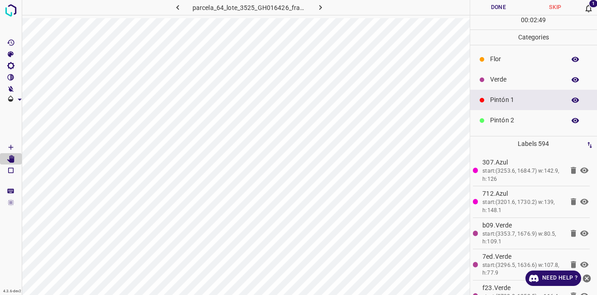
click at [571, 77] on icon "button" at bounding box center [575, 80] width 8 height 8
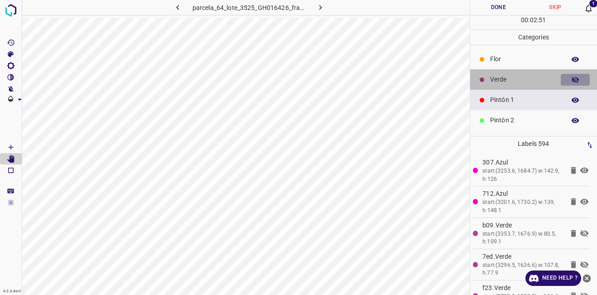
click at [571, 77] on icon "button" at bounding box center [575, 80] width 8 height 8
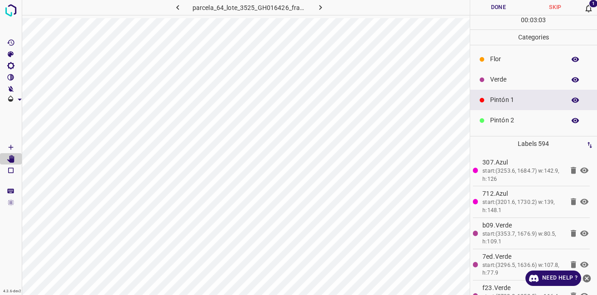
click at [571, 82] on icon "button" at bounding box center [575, 80] width 8 height 8
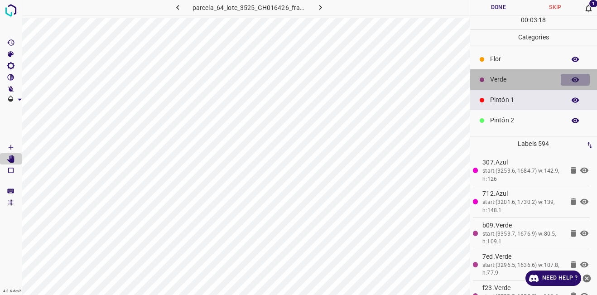
click at [572, 80] on icon "button" at bounding box center [575, 79] width 7 height 5
click at [572, 80] on icon "button" at bounding box center [575, 80] width 7 height 6
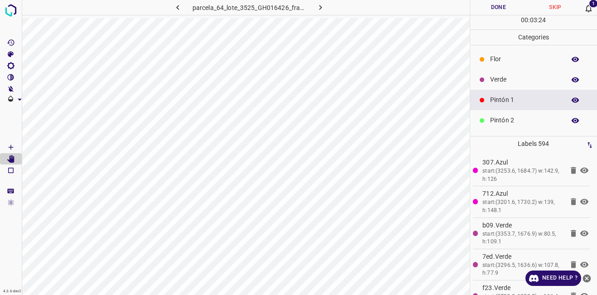
click at [572, 80] on icon "button" at bounding box center [575, 79] width 7 height 5
click at [572, 80] on icon "button" at bounding box center [575, 80] width 7 height 6
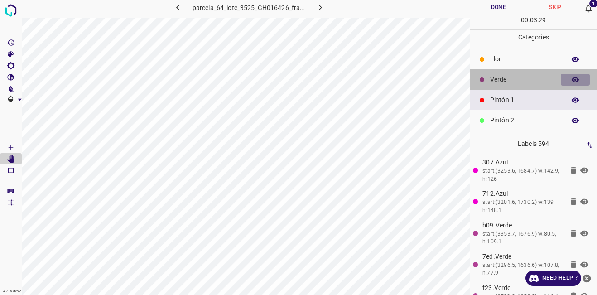
click at [571, 77] on icon "button" at bounding box center [575, 80] width 8 height 8
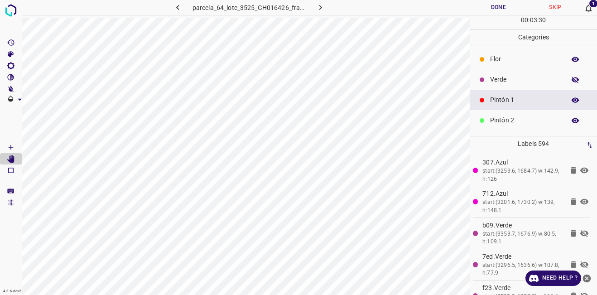
click at [571, 77] on icon "button" at bounding box center [575, 80] width 8 height 8
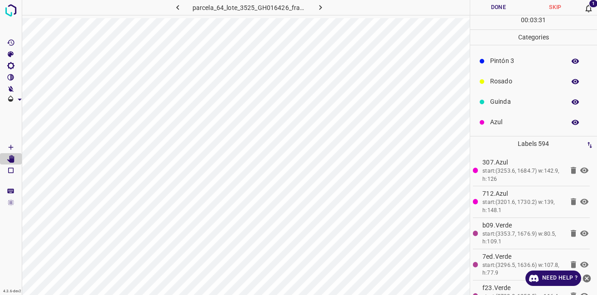
click at [515, 106] on p "Guinda" at bounding box center [525, 102] width 71 height 10
click at [571, 77] on icon "button" at bounding box center [575, 80] width 8 height 8
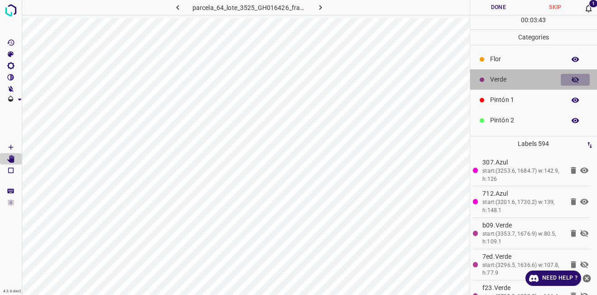
click at [571, 77] on icon "button" at bounding box center [575, 80] width 8 height 8
click at [517, 79] on p "Verde" at bounding box center [525, 80] width 71 height 10
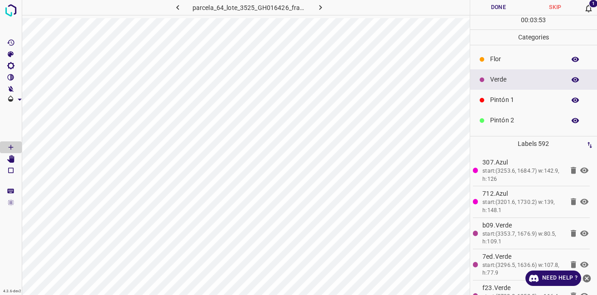
click at [501, 103] on p "Pintón 1" at bounding box center [525, 100] width 71 height 10
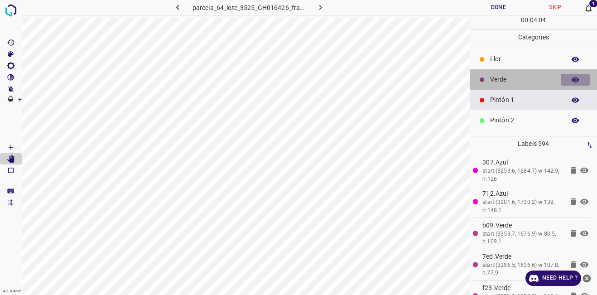
click at [578, 78] on button "button" at bounding box center [575, 80] width 29 height 12
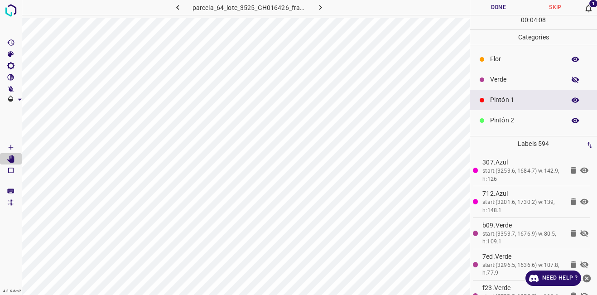
click at [576, 78] on button "button" at bounding box center [575, 80] width 29 height 12
click at [573, 77] on button "button" at bounding box center [575, 80] width 29 height 12
click at [571, 79] on icon "button" at bounding box center [575, 80] width 8 height 8
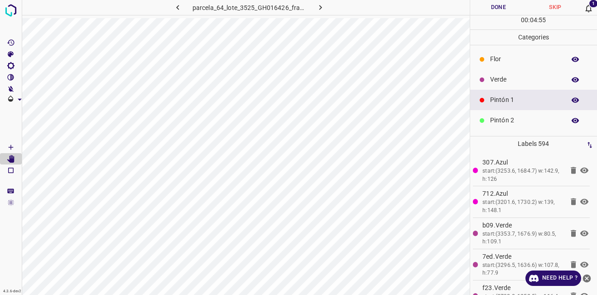
click at [571, 80] on icon "button" at bounding box center [575, 80] width 8 height 8
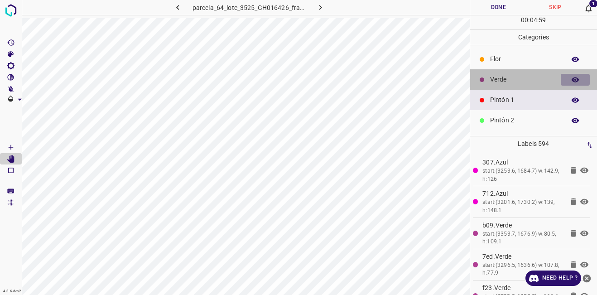
click at [572, 81] on icon "button" at bounding box center [575, 80] width 8 height 8
click at [571, 79] on icon "button" at bounding box center [575, 80] width 8 height 8
click at [572, 79] on icon "button" at bounding box center [575, 80] width 7 height 6
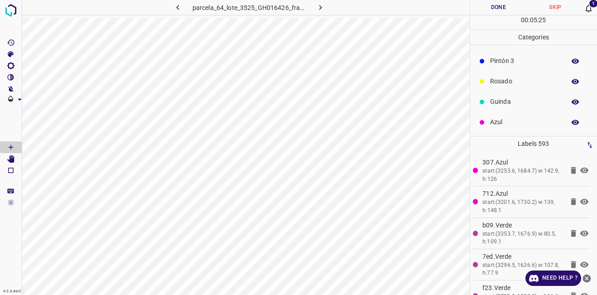
scroll to position [34, 0]
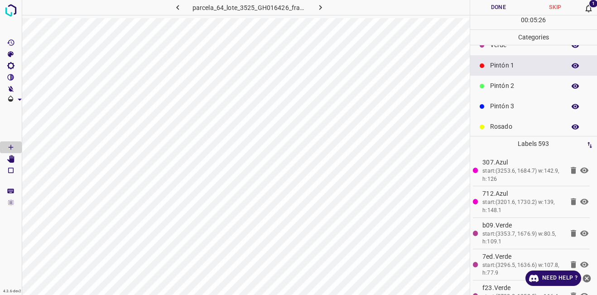
click at [501, 105] on p "Pintón 3" at bounding box center [525, 106] width 71 height 10
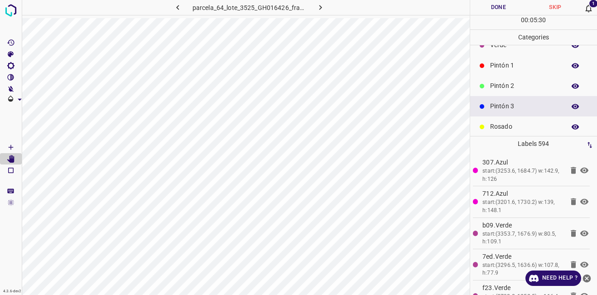
click at [590, 8] on icon at bounding box center [589, 9] width 6 height 8
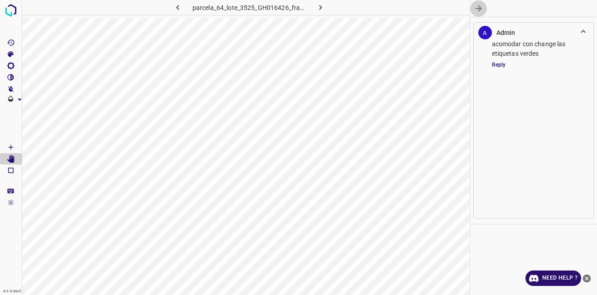
click at [479, 7] on icon "button" at bounding box center [479, 9] width 10 height 10
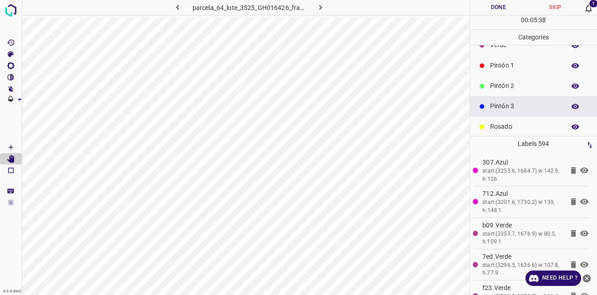
scroll to position [0, 0]
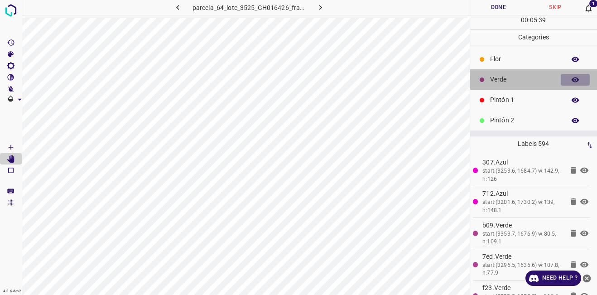
click at [572, 77] on icon "button" at bounding box center [575, 80] width 8 height 8
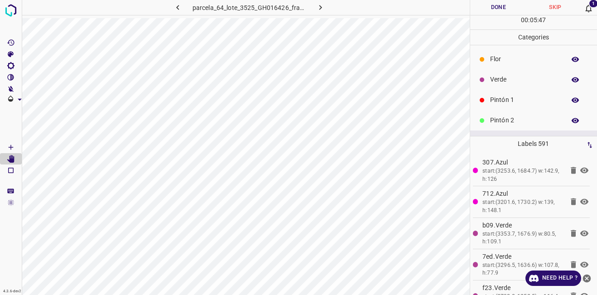
click at [516, 99] on p "Pintón 1" at bounding box center [525, 100] width 71 height 10
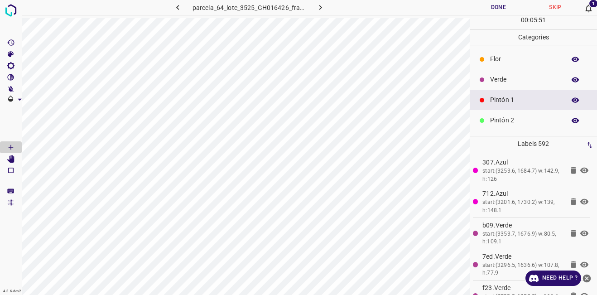
click at [503, 120] on p "Pintón 2" at bounding box center [525, 120] width 71 height 10
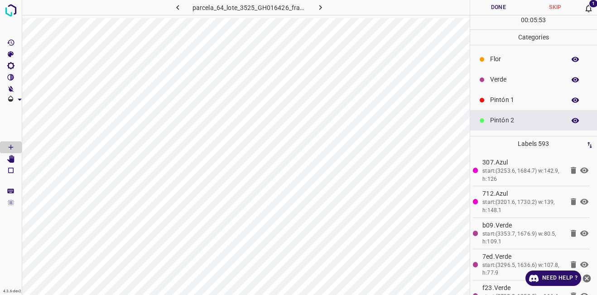
click at [501, 100] on p "Pintón 1" at bounding box center [525, 100] width 71 height 10
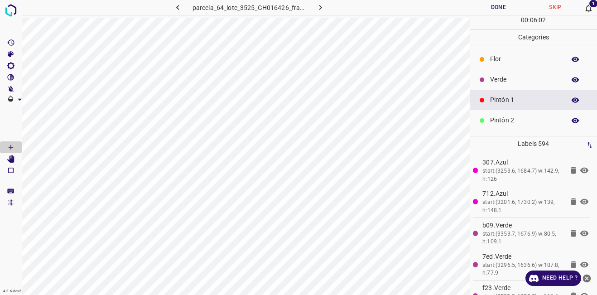
click at [563, 81] on button "button" at bounding box center [575, 80] width 29 height 12
click at [572, 80] on icon "button" at bounding box center [575, 80] width 7 height 6
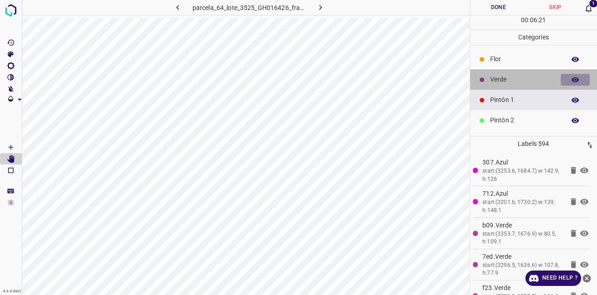
click at [571, 80] on icon "button" at bounding box center [575, 80] width 8 height 8
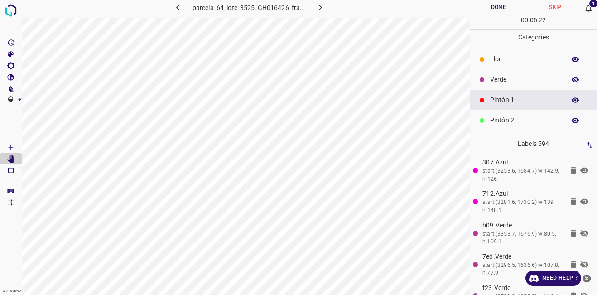
click at [571, 80] on icon "button" at bounding box center [575, 80] width 8 height 8
click at [572, 79] on icon "button" at bounding box center [575, 79] width 7 height 5
click at [571, 79] on icon "button" at bounding box center [575, 80] width 8 height 8
click at [572, 78] on icon "button" at bounding box center [575, 79] width 7 height 5
click at [572, 78] on icon "button" at bounding box center [575, 80] width 7 height 6
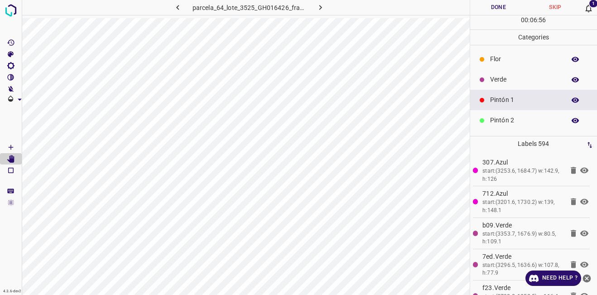
click at [571, 77] on icon "button" at bounding box center [575, 80] width 8 height 8
click at [572, 77] on icon "button" at bounding box center [575, 80] width 7 height 6
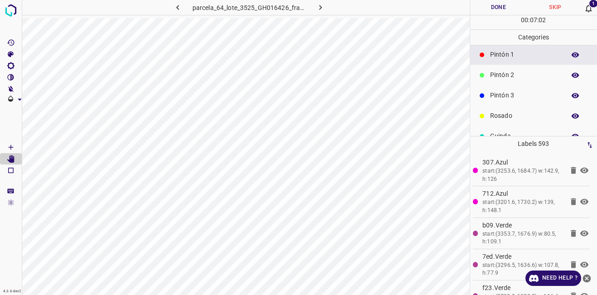
scroll to position [80, 0]
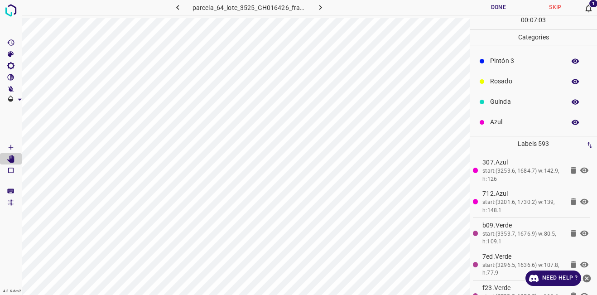
click at [506, 91] on div "Rosado" at bounding box center [533, 81] width 127 height 20
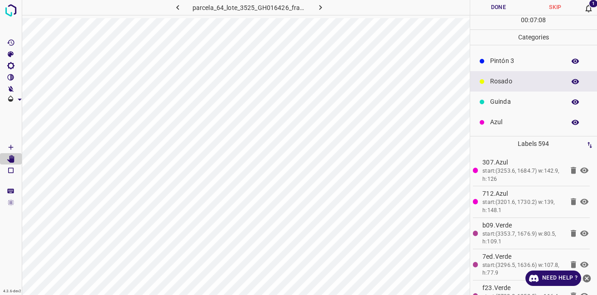
scroll to position [0, 0]
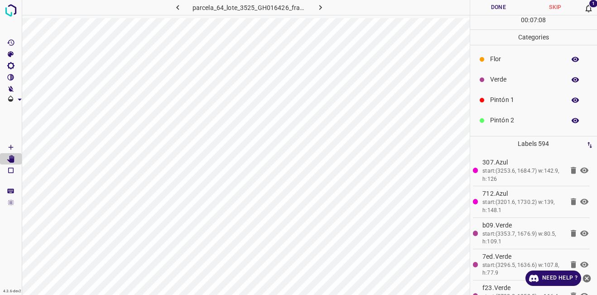
click at [571, 78] on icon "button" at bounding box center [575, 80] width 8 height 8
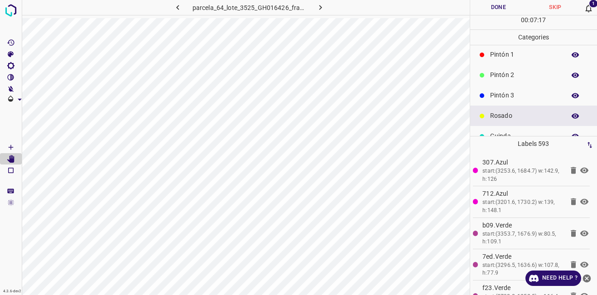
click at [507, 96] on p "Pintón 3" at bounding box center [525, 96] width 71 height 10
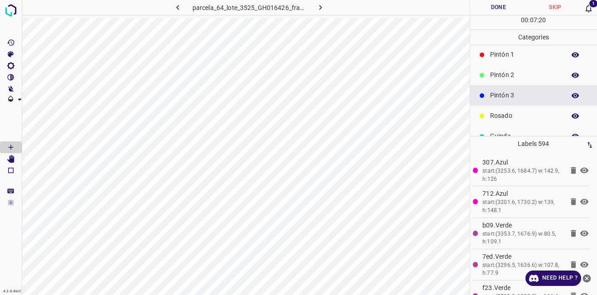
scroll to position [0, 0]
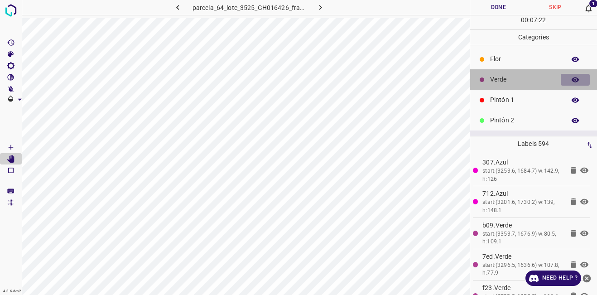
click at [571, 82] on icon "button" at bounding box center [575, 80] width 8 height 8
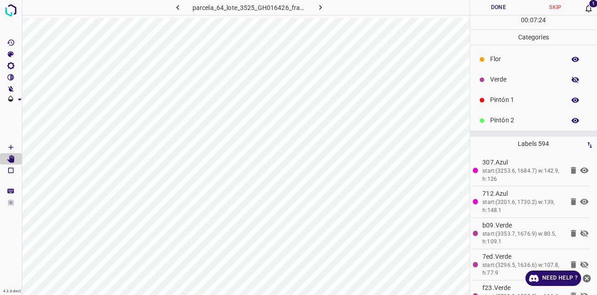
click at [571, 81] on icon "button" at bounding box center [575, 80] width 8 height 8
click at [495, 92] on div "Pintón 1" at bounding box center [533, 100] width 127 height 20
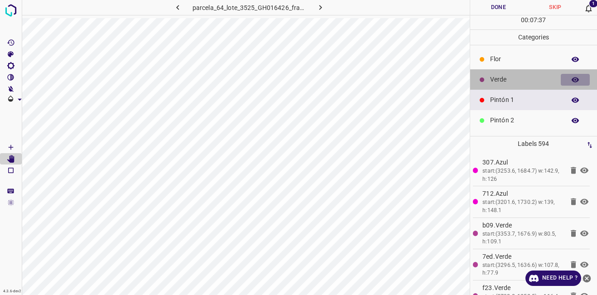
click at [573, 79] on button "button" at bounding box center [575, 80] width 29 height 12
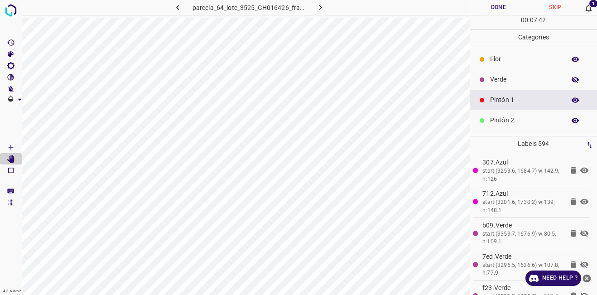
click at [573, 79] on button "button" at bounding box center [575, 80] width 29 height 12
click at [573, 80] on button "button" at bounding box center [575, 80] width 29 height 12
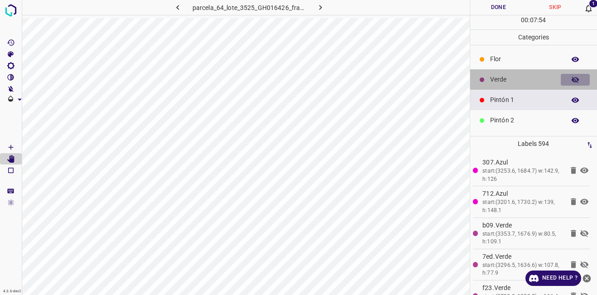
click at [573, 80] on button "button" at bounding box center [575, 80] width 29 height 12
click at [572, 80] on icon "button" at bounding box center [575, 79] width 7 height 5
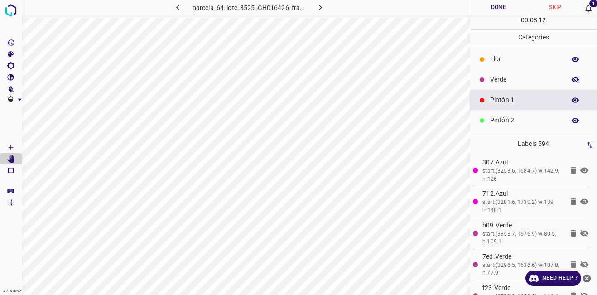
click at [572, 80] on icon "button" at bounding box center [575, 80] width 7 height 6
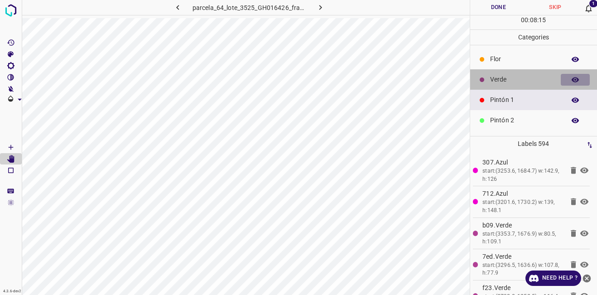
click at [571, 79] on icon "button" at bounding box center [575, 80] width 8 height 8
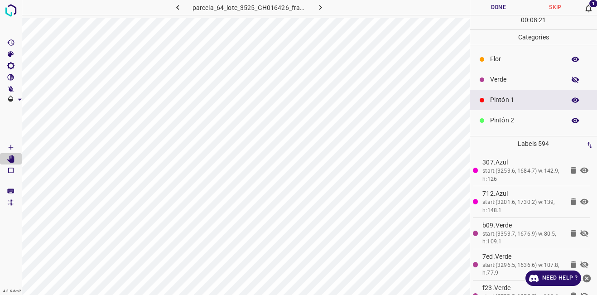
click at [571, 79] on icon "button" at bounding box center [575, 80] width 8 height 8
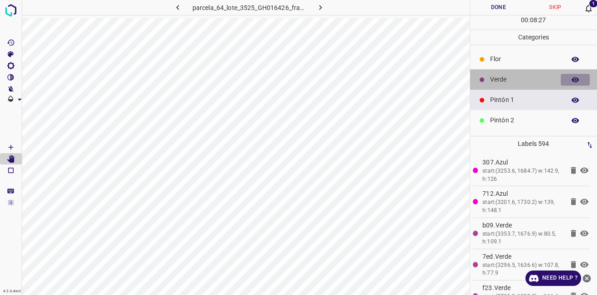
click at [572, 78] on icon "button" at bounding box center [575, 79] width 7 height 5
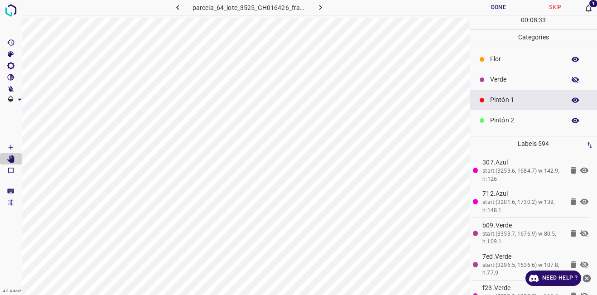
click at [572, 78] on icon "button" at bounding box center [575, 80] width 7 height 6
click at [486, 10] on button "Done" at bounding box center [498, 7] width 57 height 15
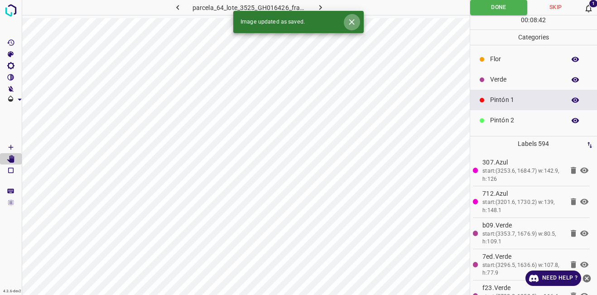
click at [355, 24] on icon "Close" at bounding box center [352, 22] width 10 height 10
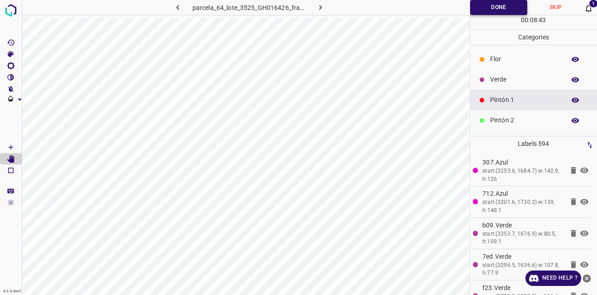
click at [477, 5] on button "Done" at bounding box center [499, 7] width 58 height 15
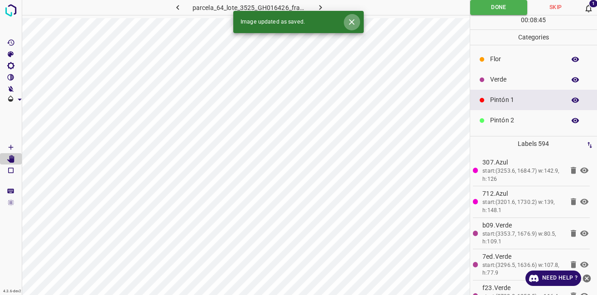
click at [349, 21] on icon "Close" at bounding box center [352, 22] width 10 height 10
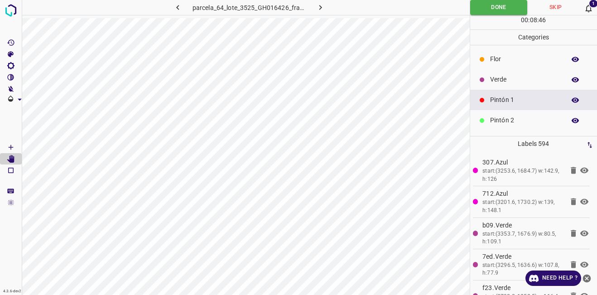
click at [318, 6] on icon "button" at bounding box center [321, 8] width 10 height 10
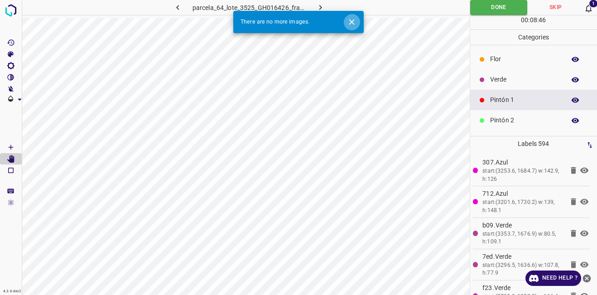
click at [351, 24] on icon "Close" at bounding box center [352, 22] width 10 height 10
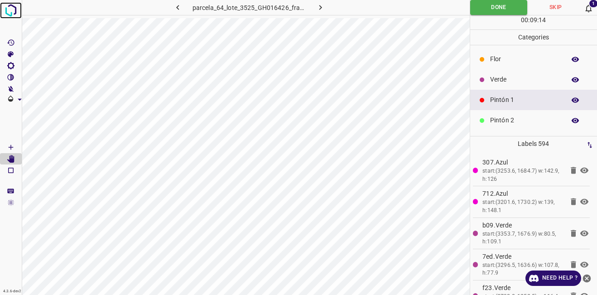
click at [8, 7] on img at bounding box center [11, 10] width 16 height 16
